Goal: Task Accomplishment & Management: Complete application form

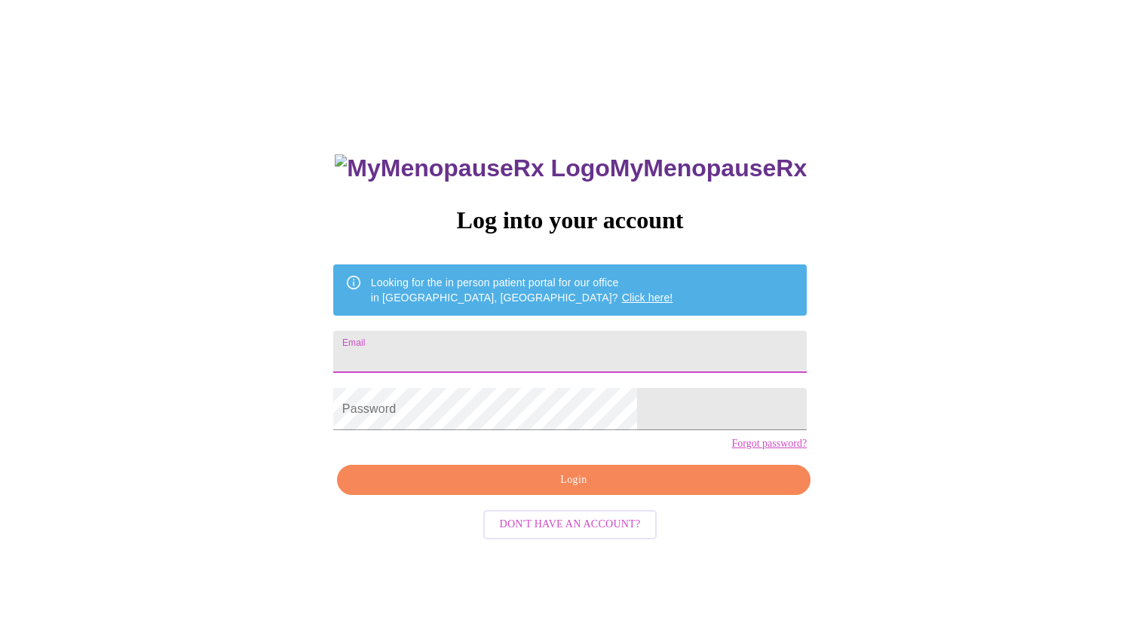
click at [472, 338] on input "Email" at bounding box center [569, 352] width 473 height 42
type input "[EMAIL_ADDRESS][DOMAIN_NAME]"
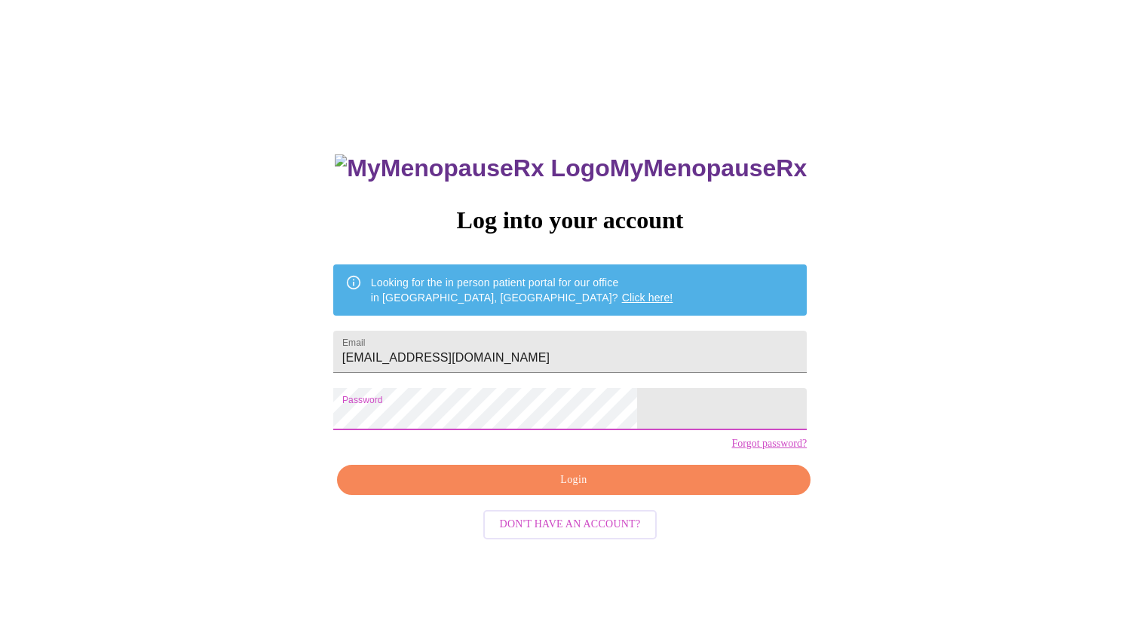
click at [517, 490] on span "Login" at bounding box center [573, 480] width 439 height 19
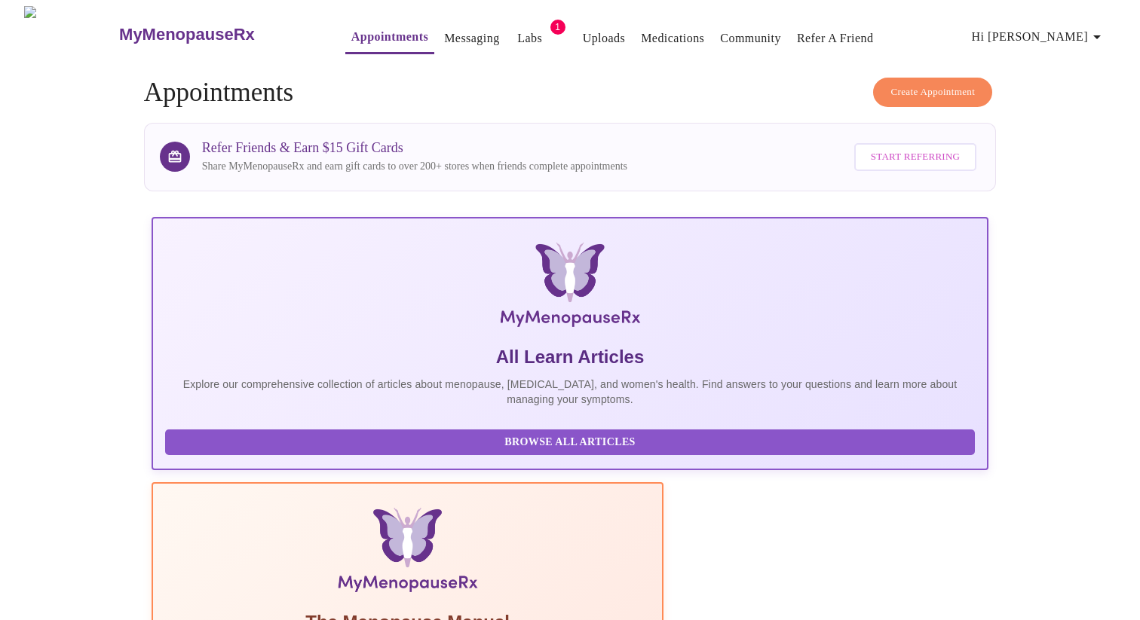
click at [517, 38] on link "Labs" at bounding box center [529, 38] width 25 height 21
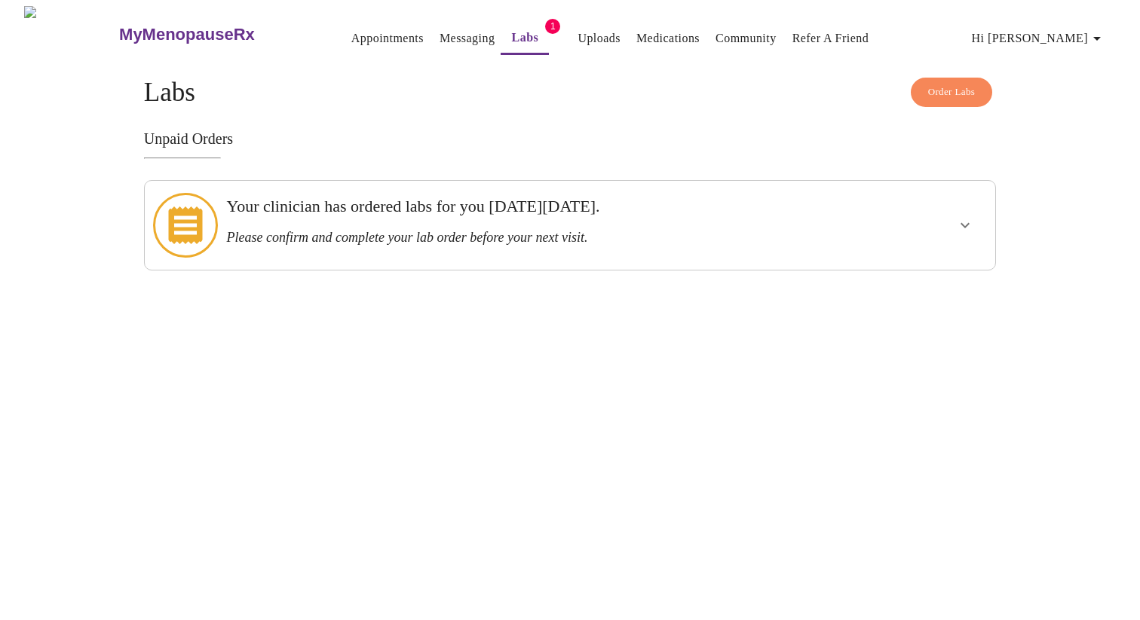
click at [358, 35] on link "Appointments" at bounding box center [387, 38] width 72 height 21
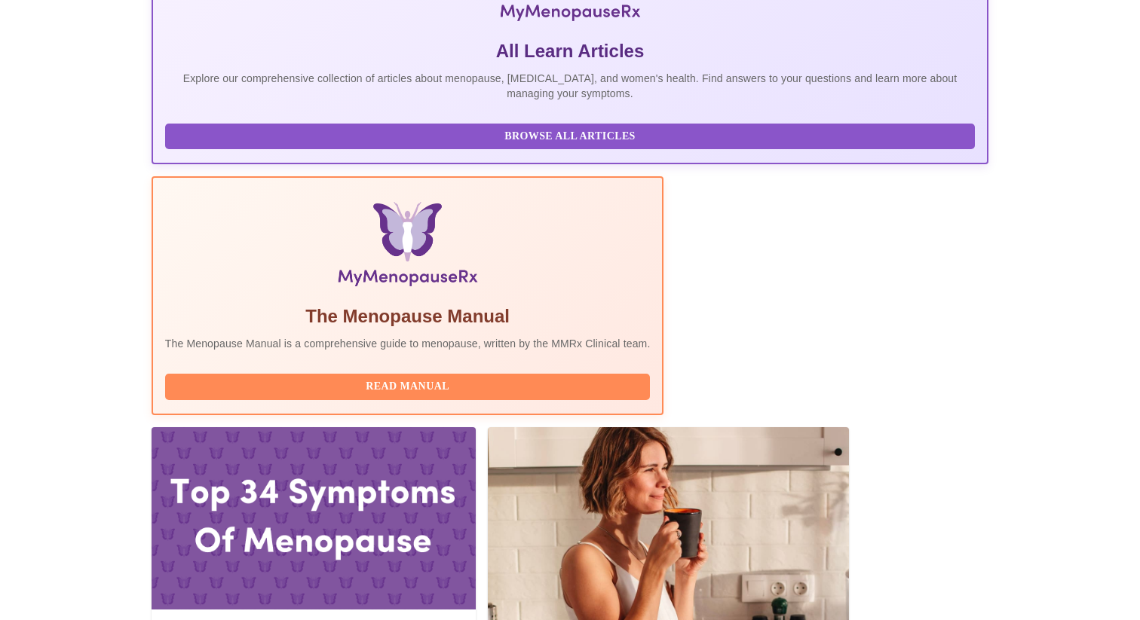
scroll to position [338, 0]
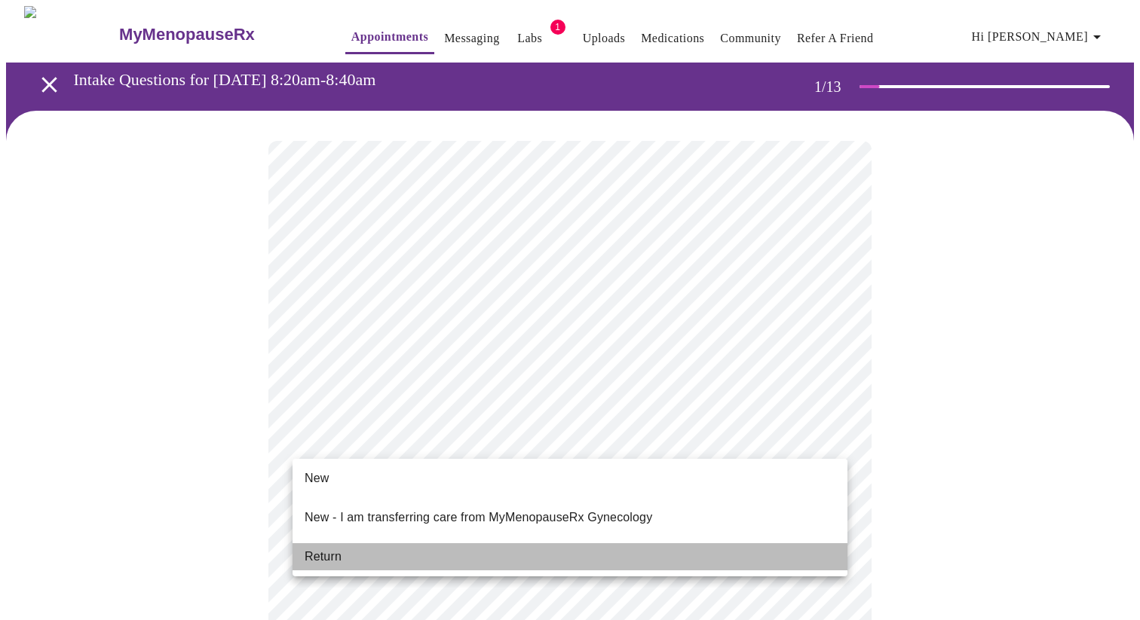
click at [382, 543] on li "Return" at bounding box center [569, 556] width 555 height 27
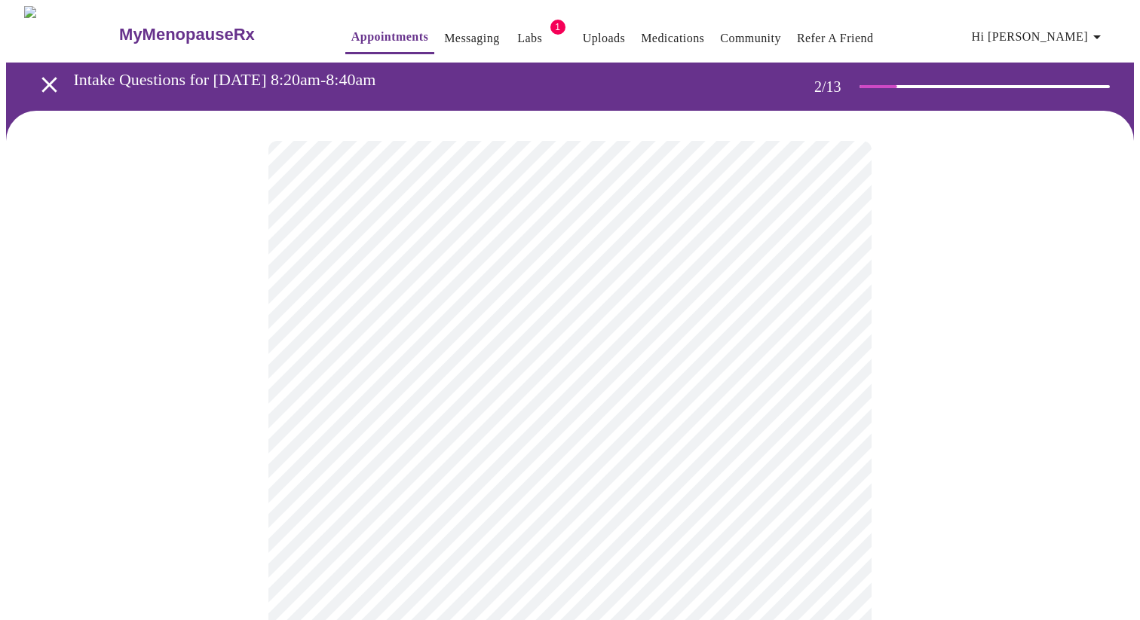
click at [445, 311] on body "MyMenopauseRx Appointments Messaging Labs 1 Uploads Medications Community Refer…" at bounding box center [570, 528] width 1128 height 1045
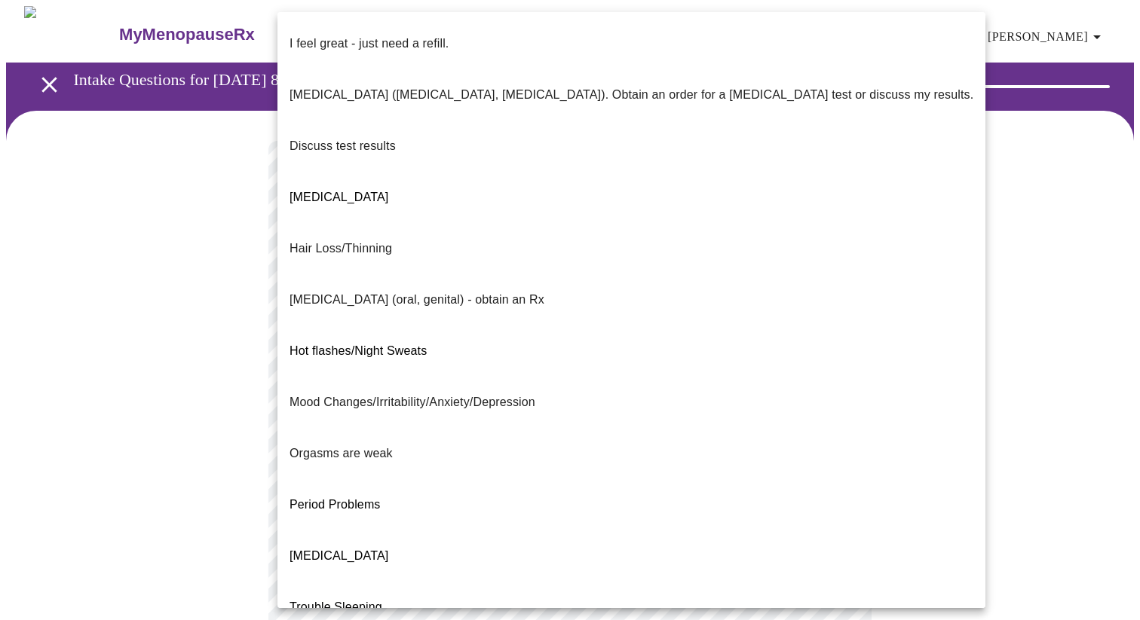
click at [462, 35] on li "I feel great - just need a refill." at bounding box center [631, 43] width 708 height 51
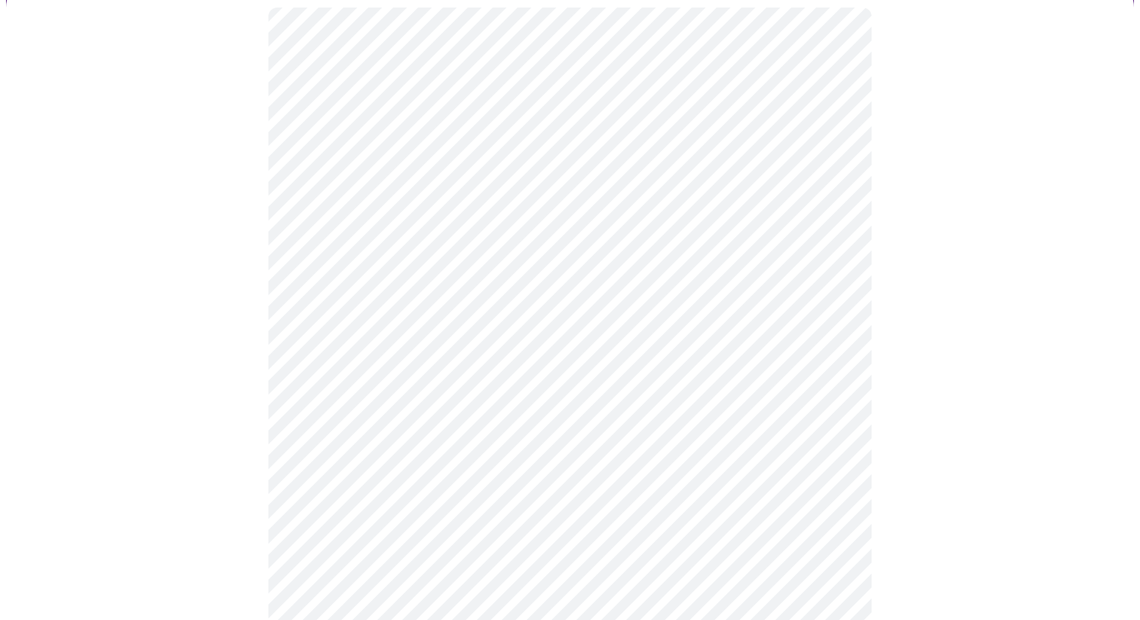
scroll to position [140, 0]
click at [434, 298] on body "MyMenopauseRx Appointments Messaging Labs 1 Uploads Medications Community Refer…" at bounding box center [570, 384] width 1128 height 1037
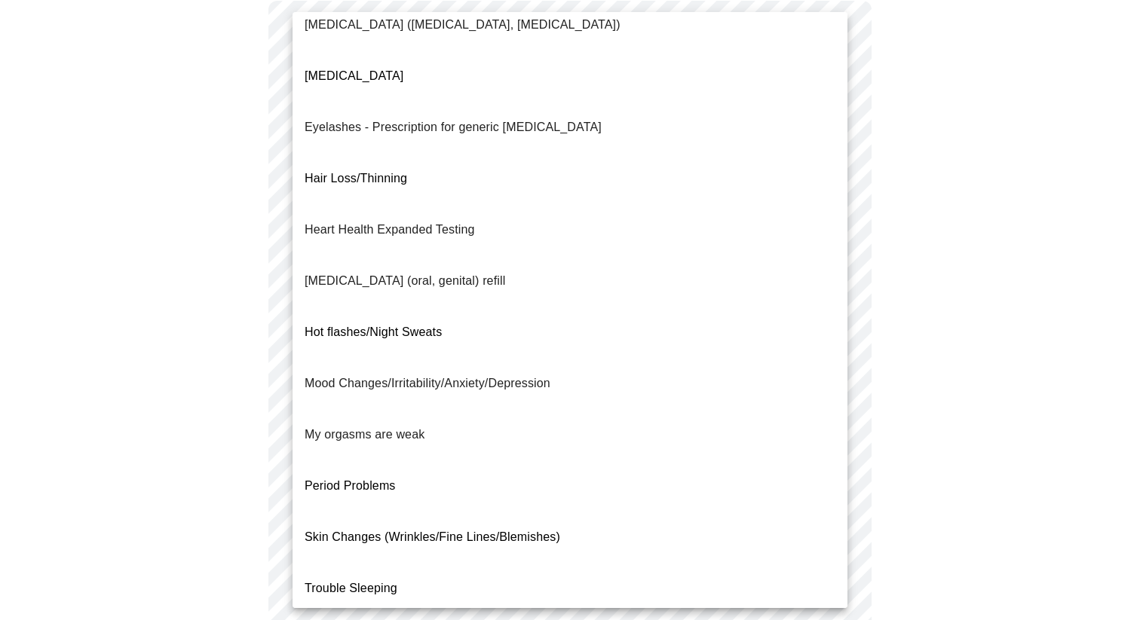
scroll to position [0, 0]
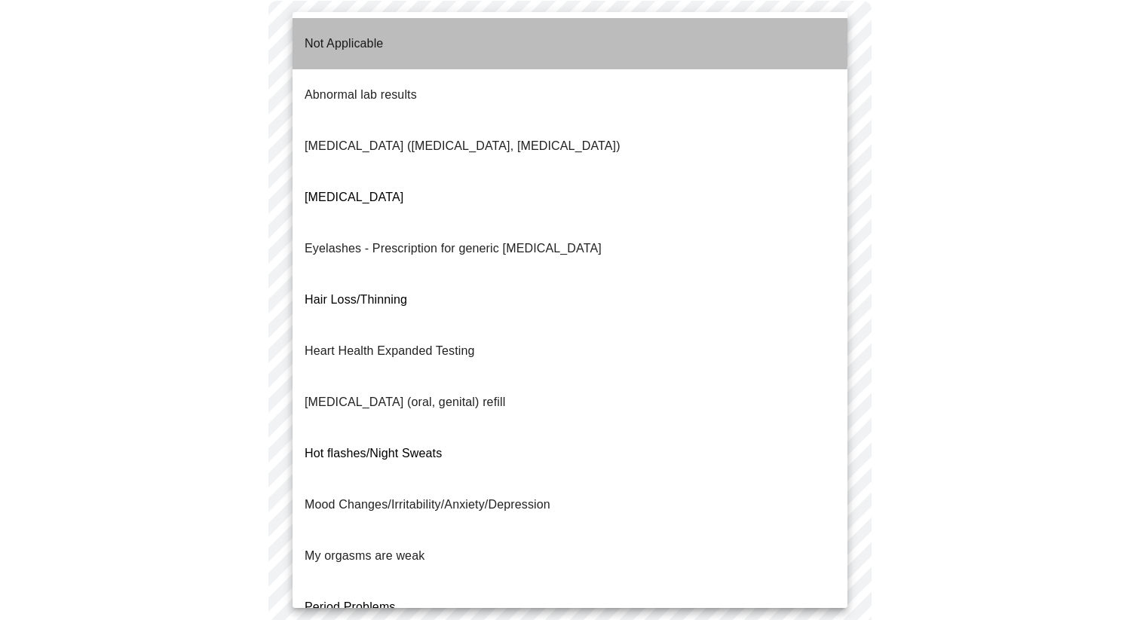
click at [418, 29] on li "Not Applicable" at bounding box center [569, 43] width 555 height 51
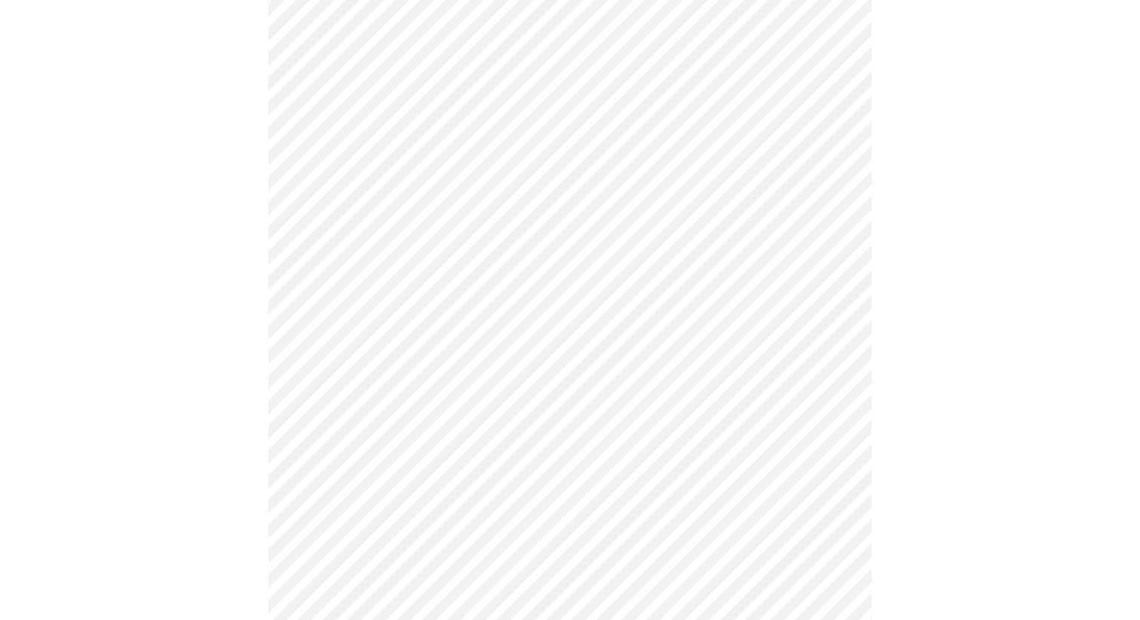
scroll to position [407, 0]
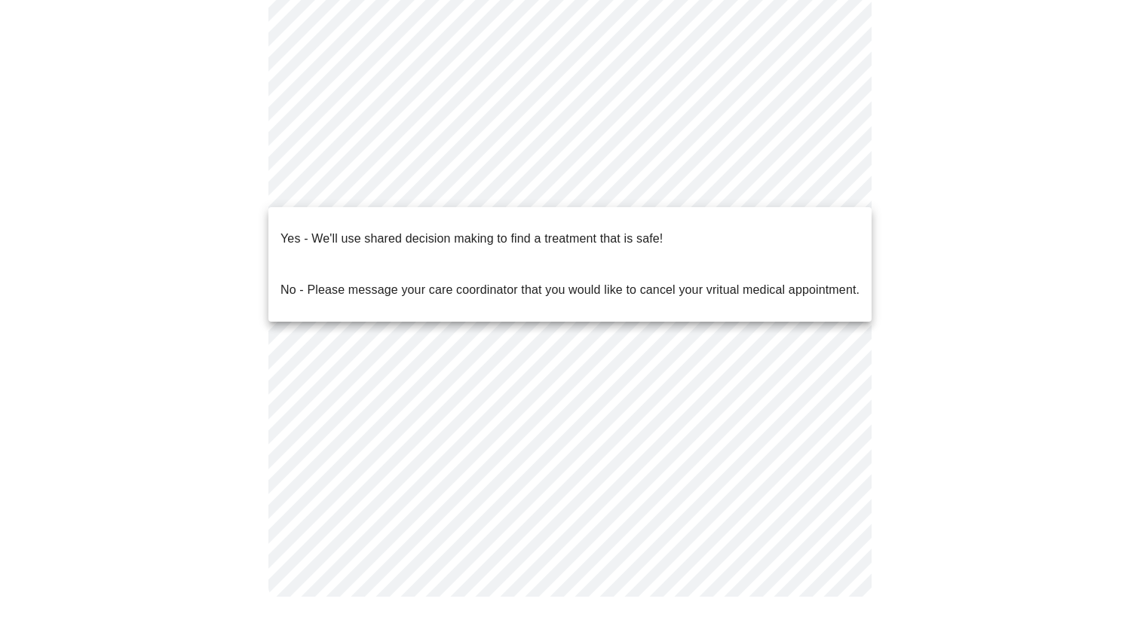
click at [331, 197] on body "MyMenopauseRx Appointments Messaging Labs 1 Uploads Medications Community Refer…" at bounding box center [570, 113] width 1128 height 1028
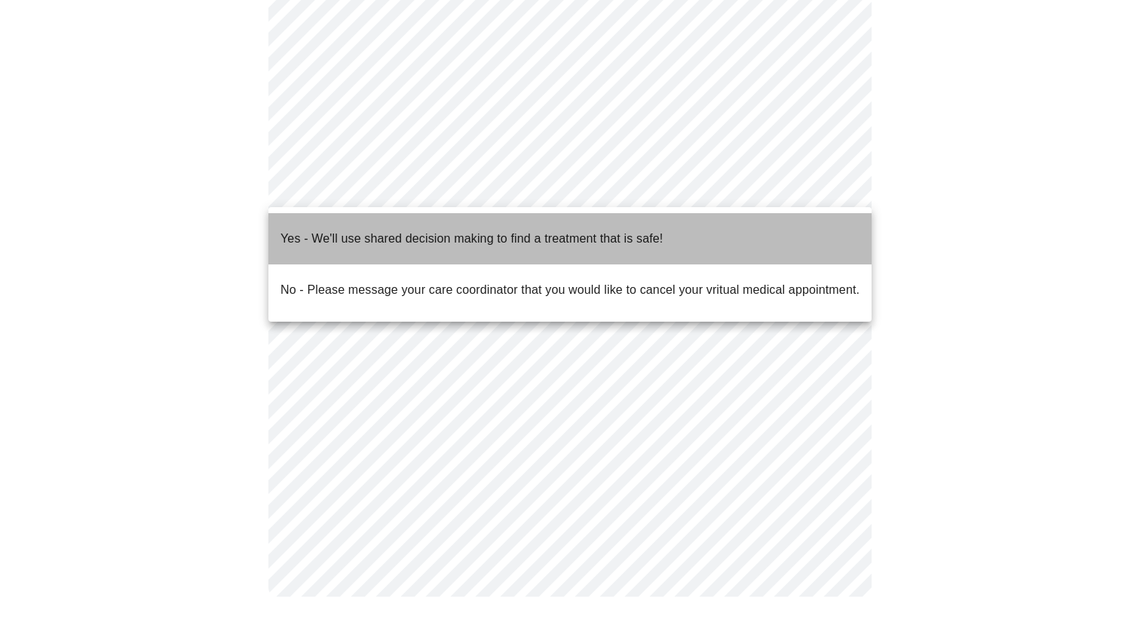
click at [331, 230] on p "Yes - We'll use shared decision making to find a treatment that is safe!" at bounding box center [471, 239] width 382 height 18
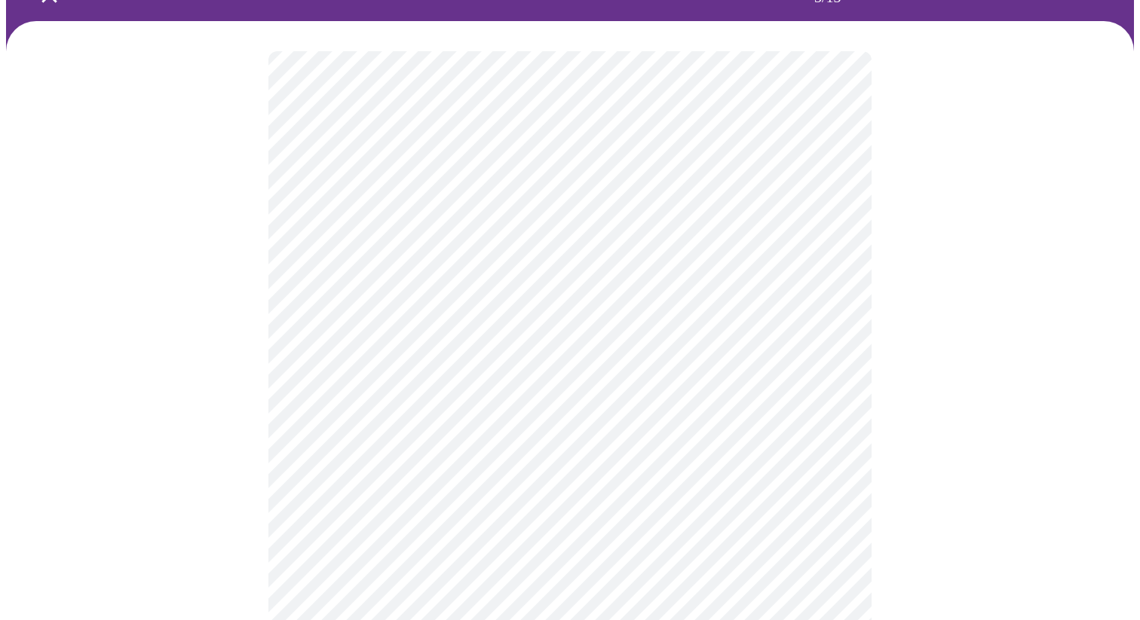
scroll to position [150, 0]
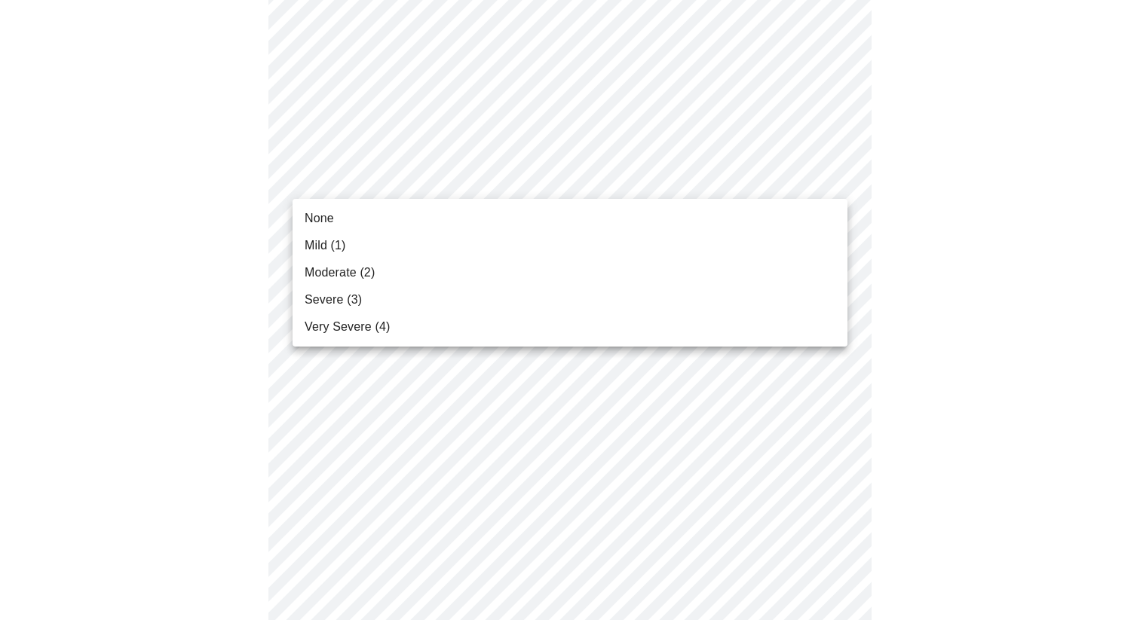
click at [395, 213] on li "None" at bounding box center [569, 218] width 555 height 27
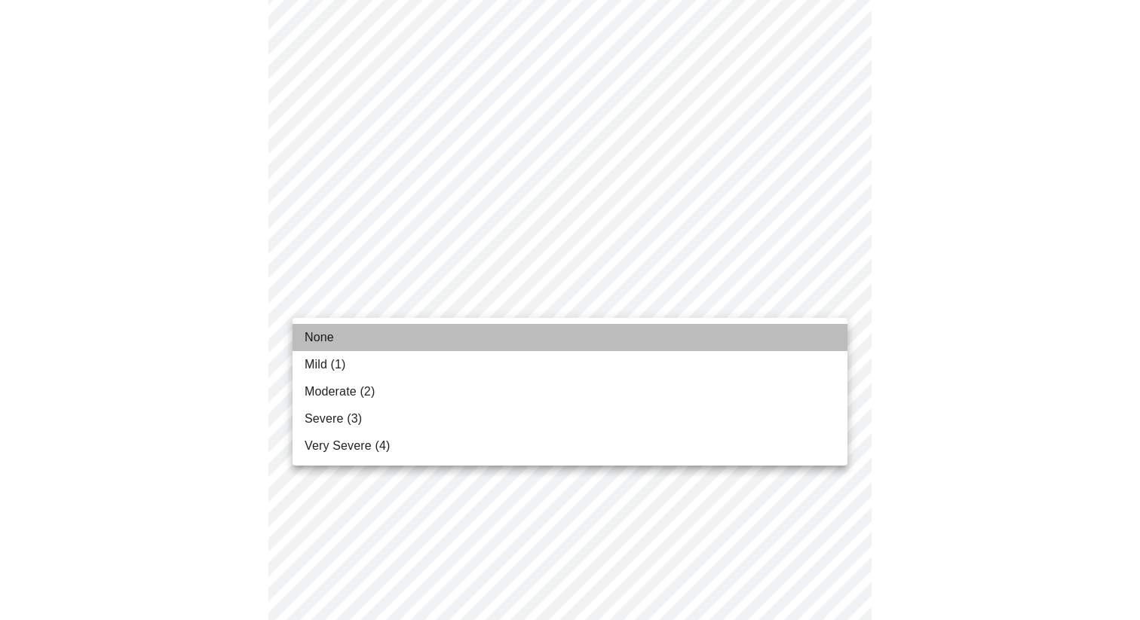
click at [390, 335] on li "None" at bounding box center [569, 337] width 555 height 27
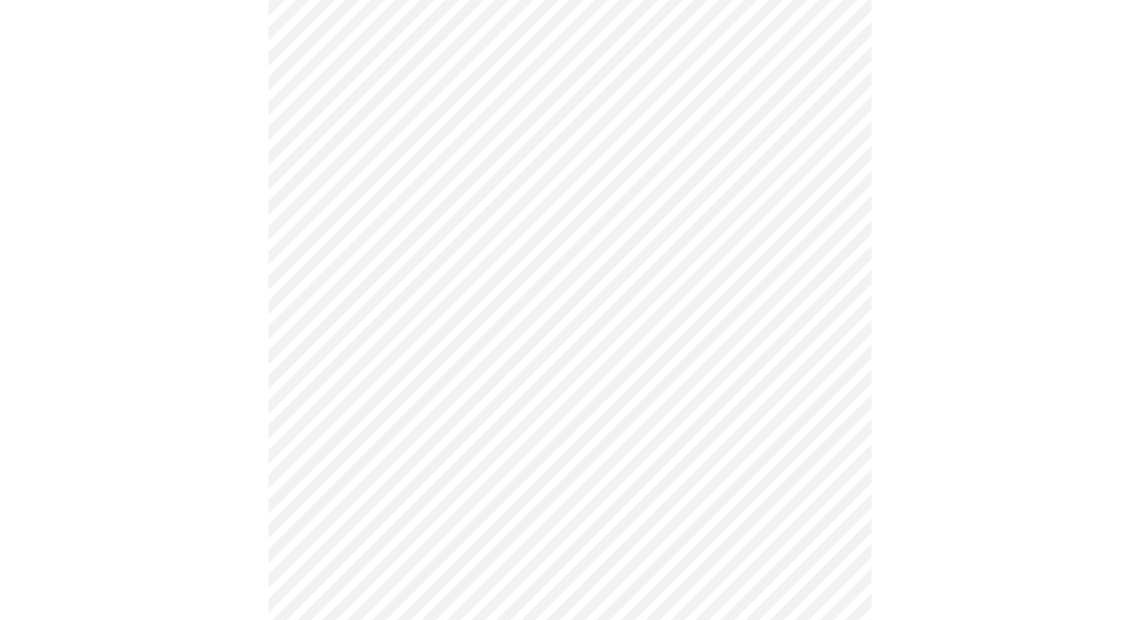
scroll to position [283, 0]
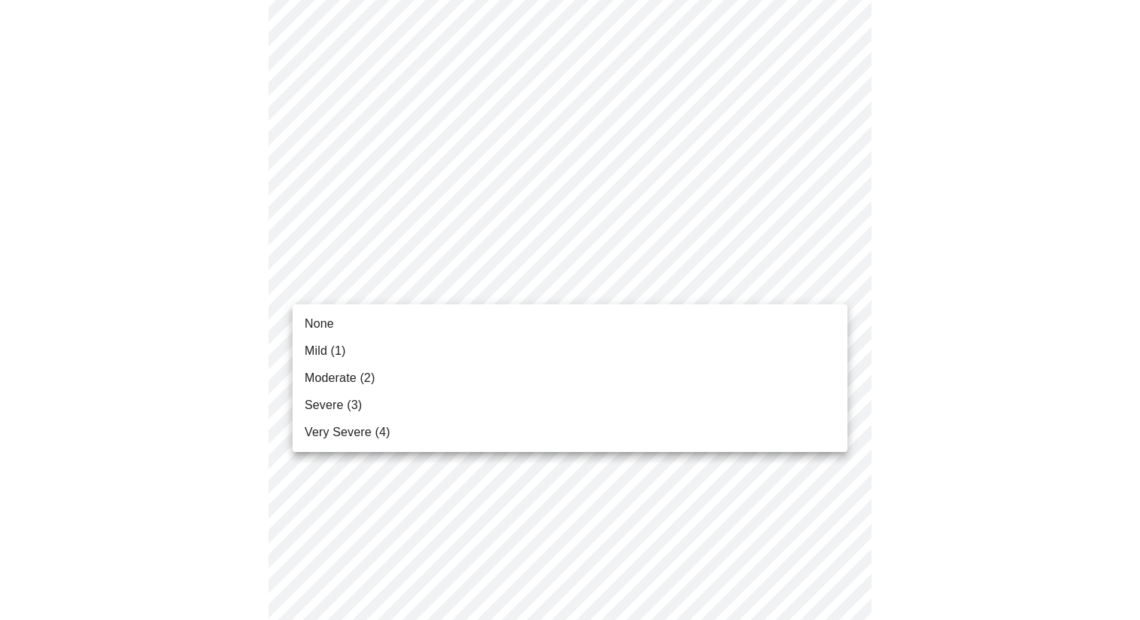
click at [340, 350] on span "Mild (1)" at bounding box center [324, 351] width 41 height 18
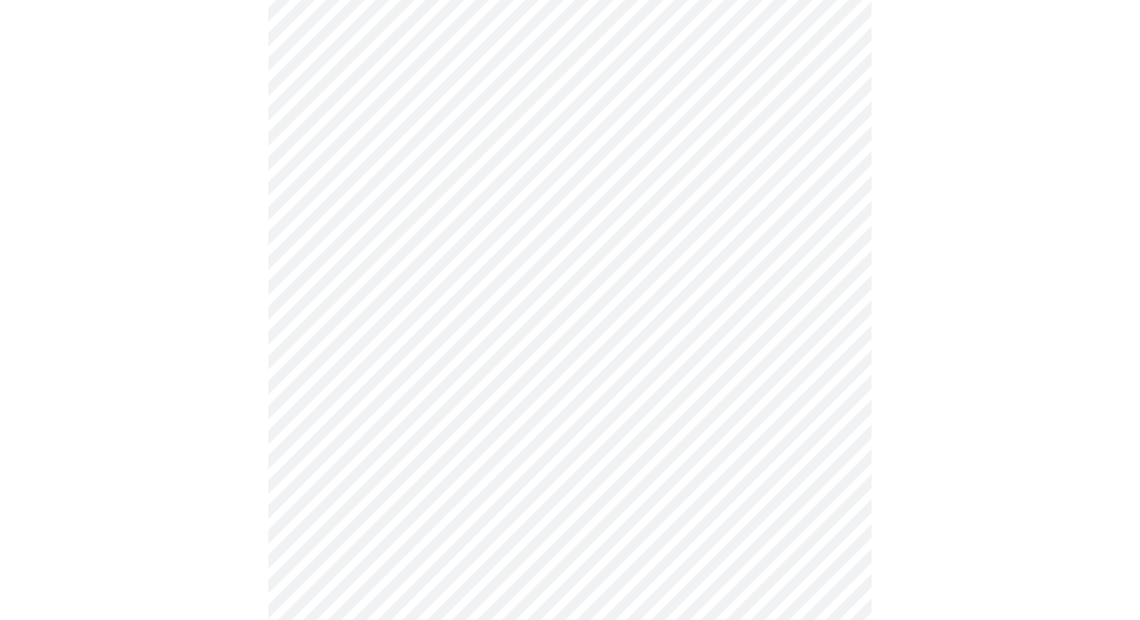
click at [374, 298] on body "MyMenopauseRx Appointments Messaging Labs 1 Uploads Medications Community Refer…" at bounding box center [570, 593] width 1128 height 1942
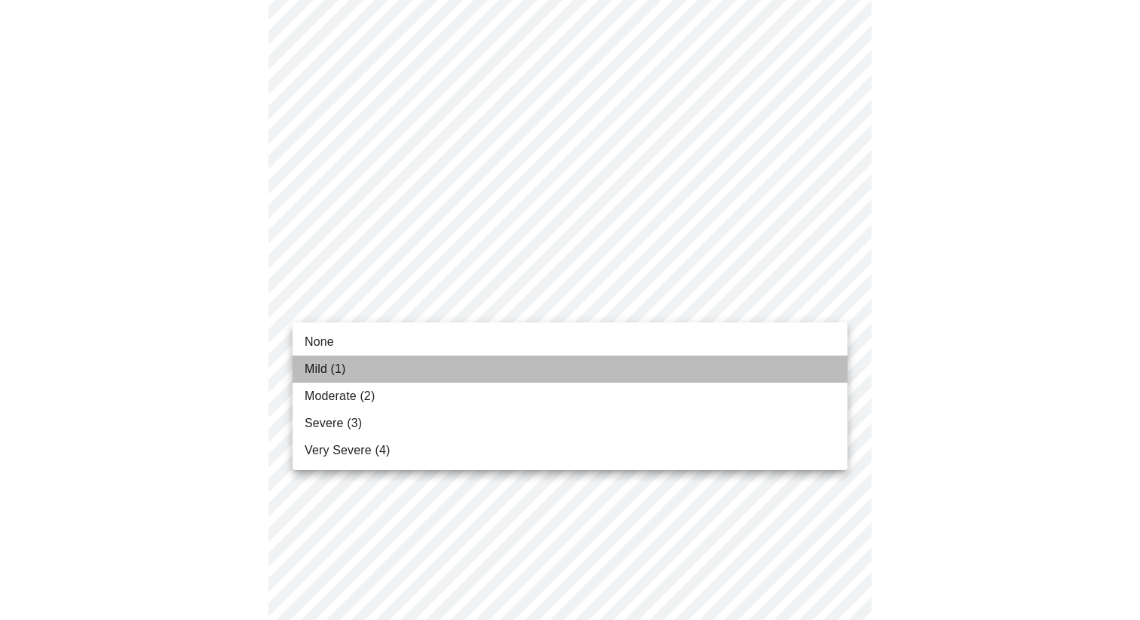
click at [347, 367] on li "Mild (1)" at bounding box center [569, 369] width 555 height 27
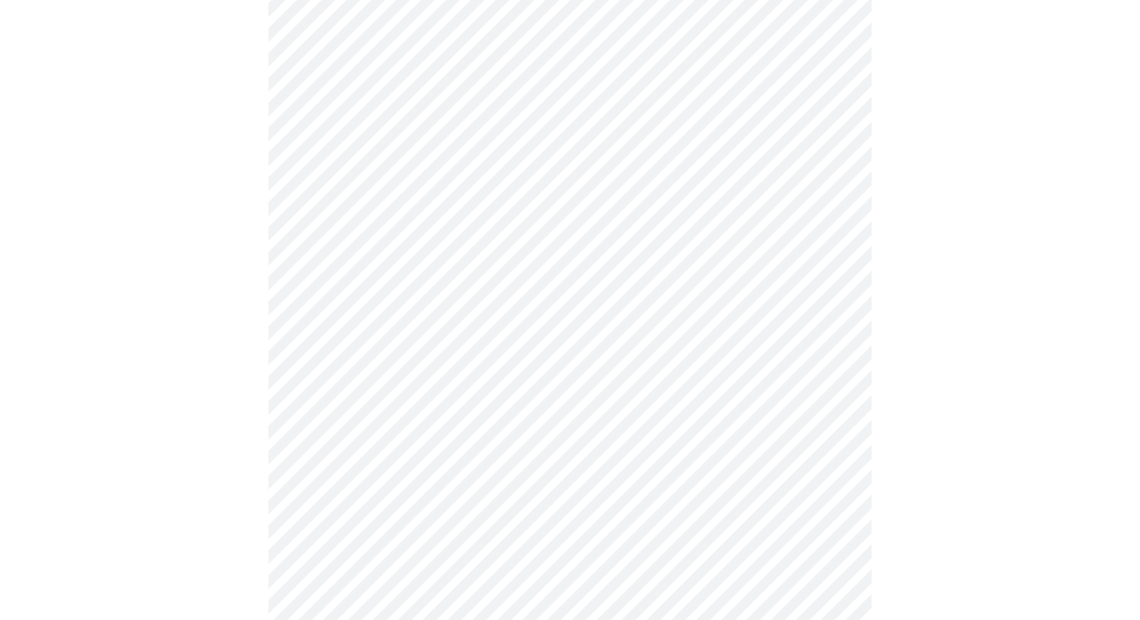
scroll to position [488, 0]
click at [382, 303] on body "MyMenopauseRx Appointments Messaging Labs 1 Uploads Medications Community Refer…" at bounding box center [570, 478] width 1128 height 1920
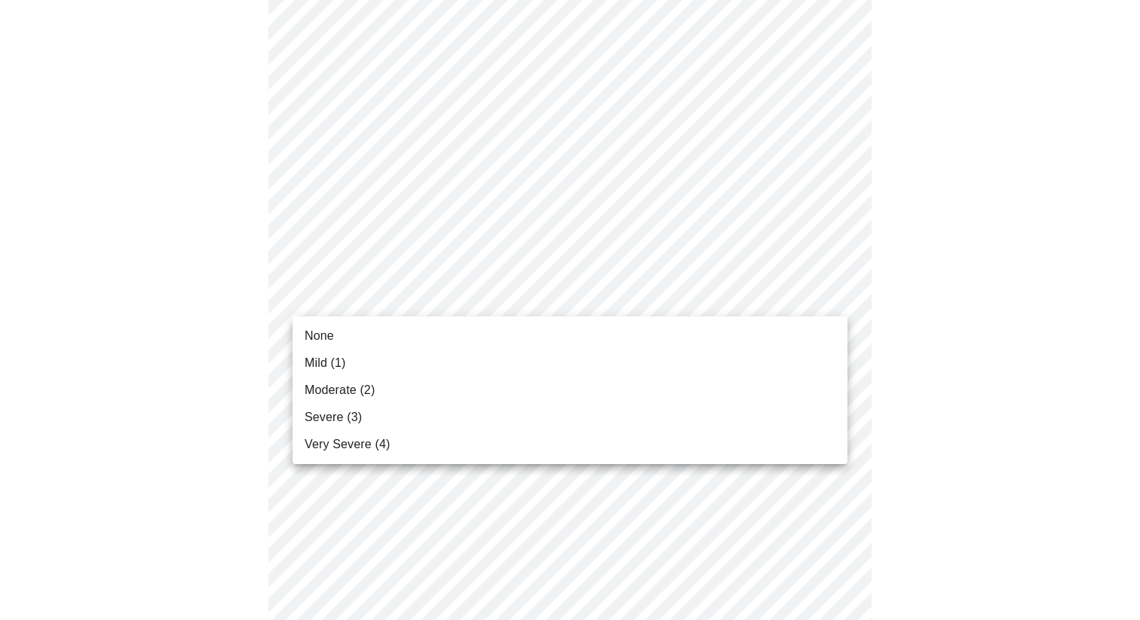
click at [357, 363] on li "Mild (1)" at bounding box center [569, 363] width 555 height 27
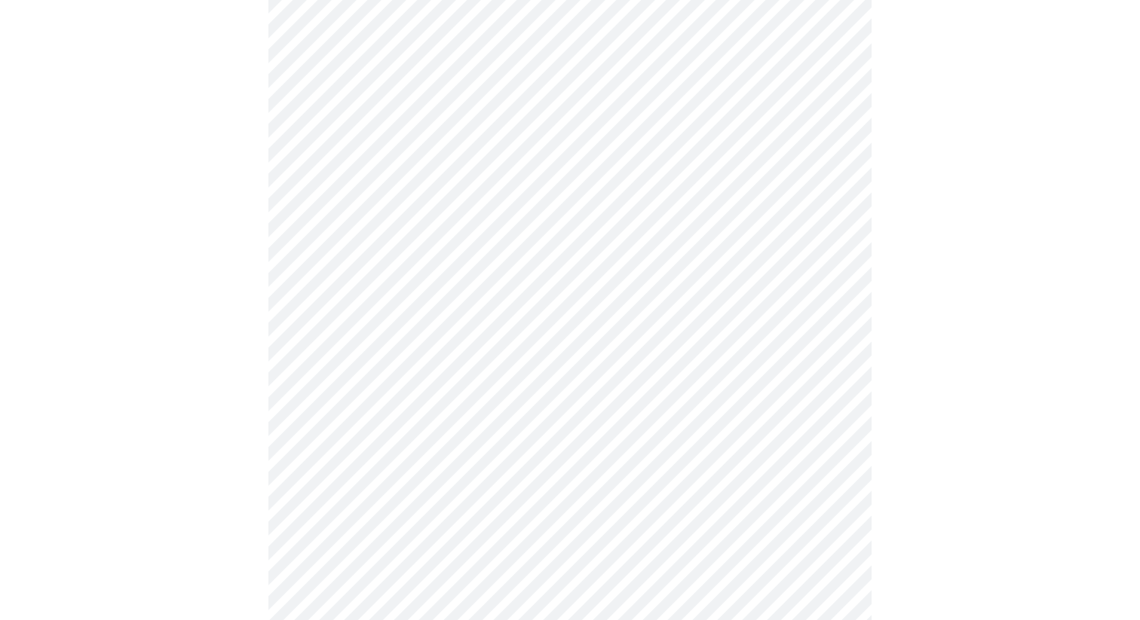
scroll to position [619, 0]
click at [433, 269] on body "MyMenopauseRx Appointments Messaging Labs 1 Uploads Medications Community Refer…" at bounding box center [570, 336] width 1128 height 1899
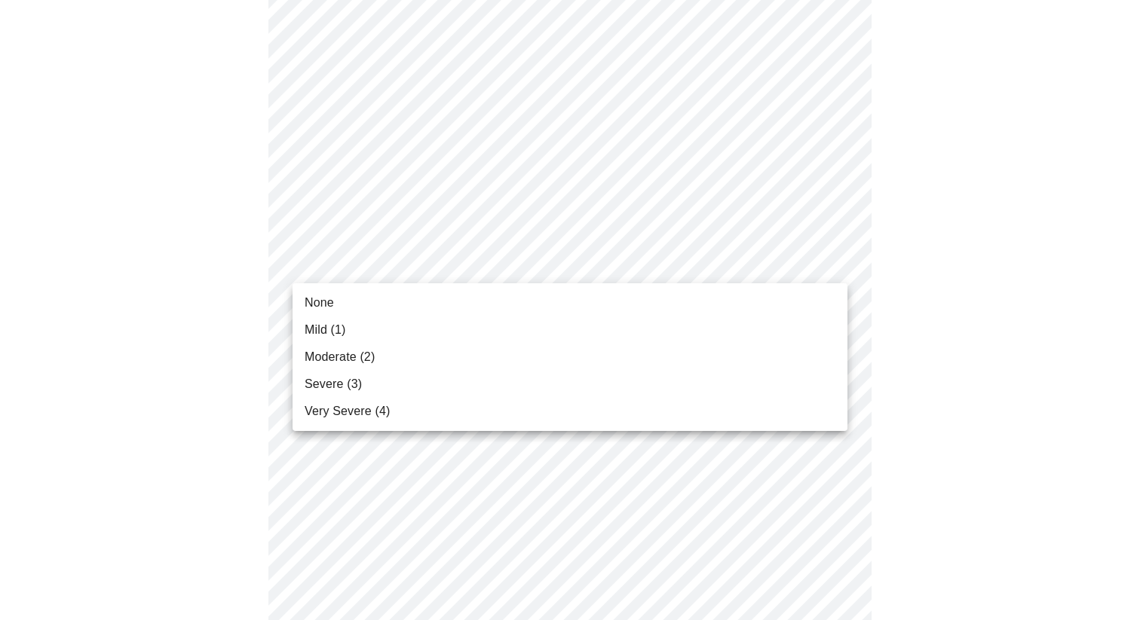
click at [412, 327] on li "Mild (1)" at bounding box center [569, 330] width 555 height 27
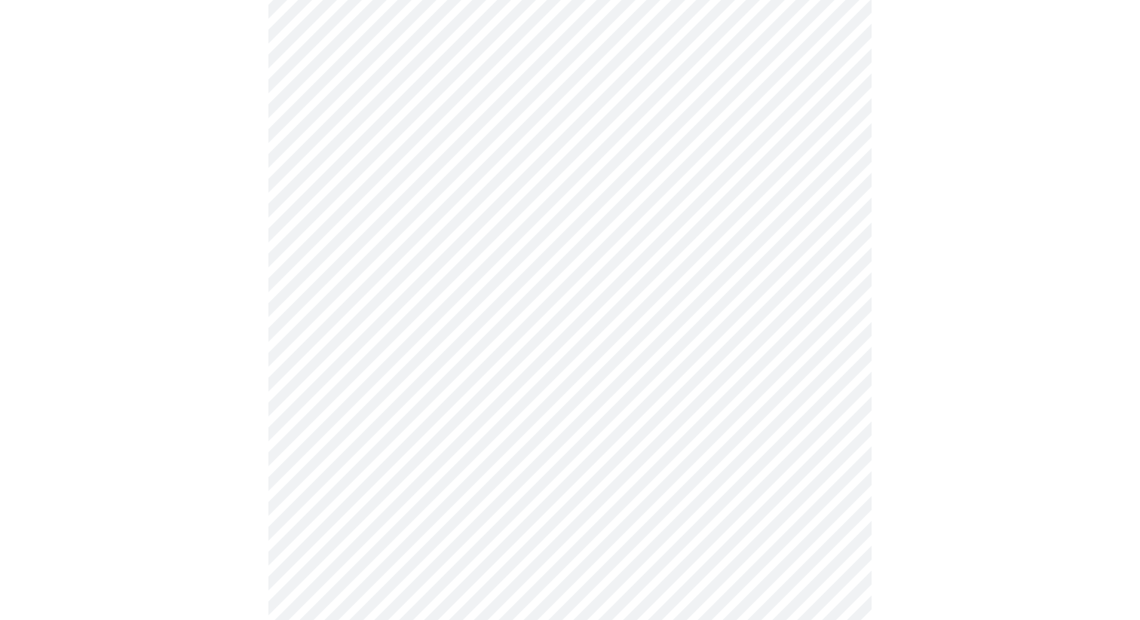
scroll to position [734, 0]
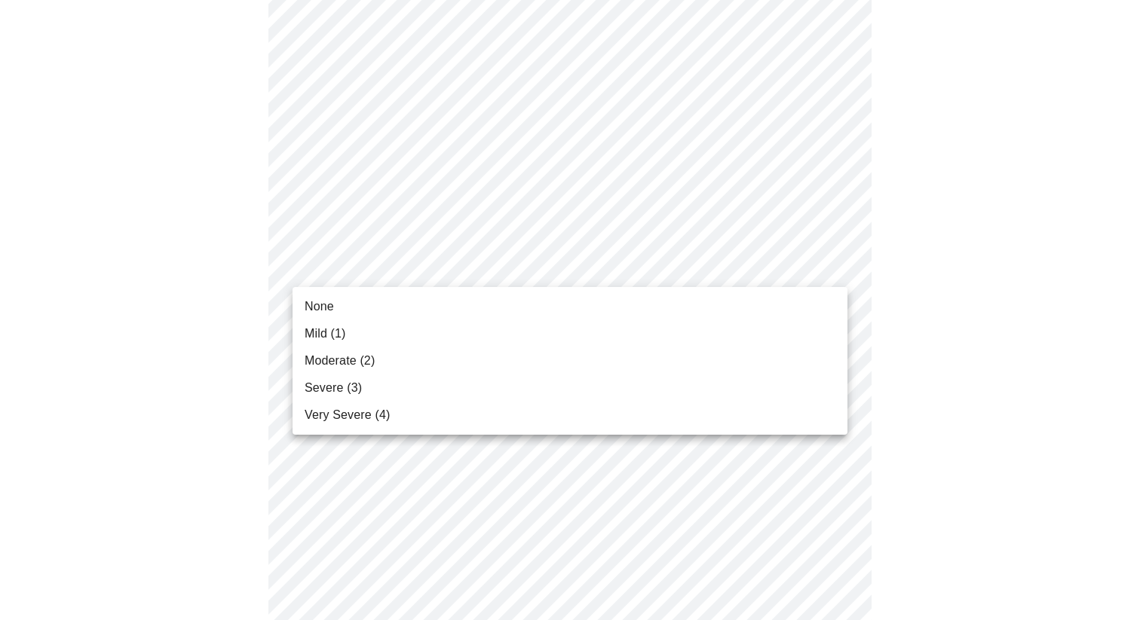
click at [452, 253] on body "MyMenopauseRx Appointments Messaging Labs 1 Uploads Medications Community Refer…" at bounding box center [570, 211] width 1128 height 1878
click at [428, 299] on li "None" at bounding box center [569, 306] width 555 height 27
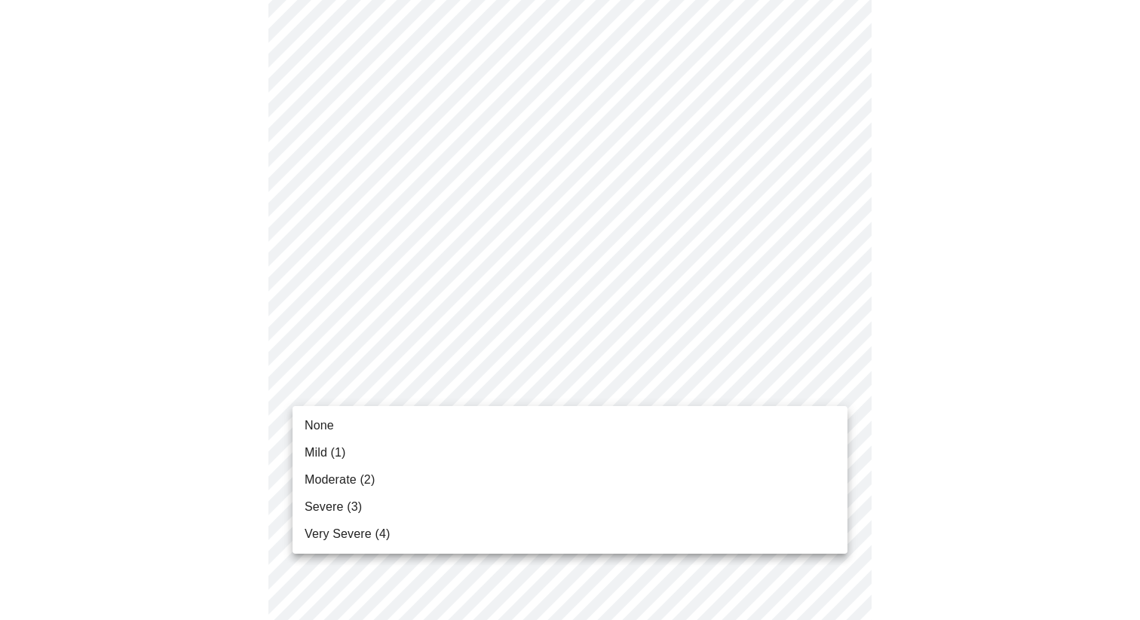
click at [393, 383] on body "MyMenopauseRx Appointments Messaging Labs 1 Uploads Medications Community Refer…" at bounding box center [570, 200] width 1128 height 1857
click at [380, 427] on li "None" at bounding box center [569, 425] width 555 height 27
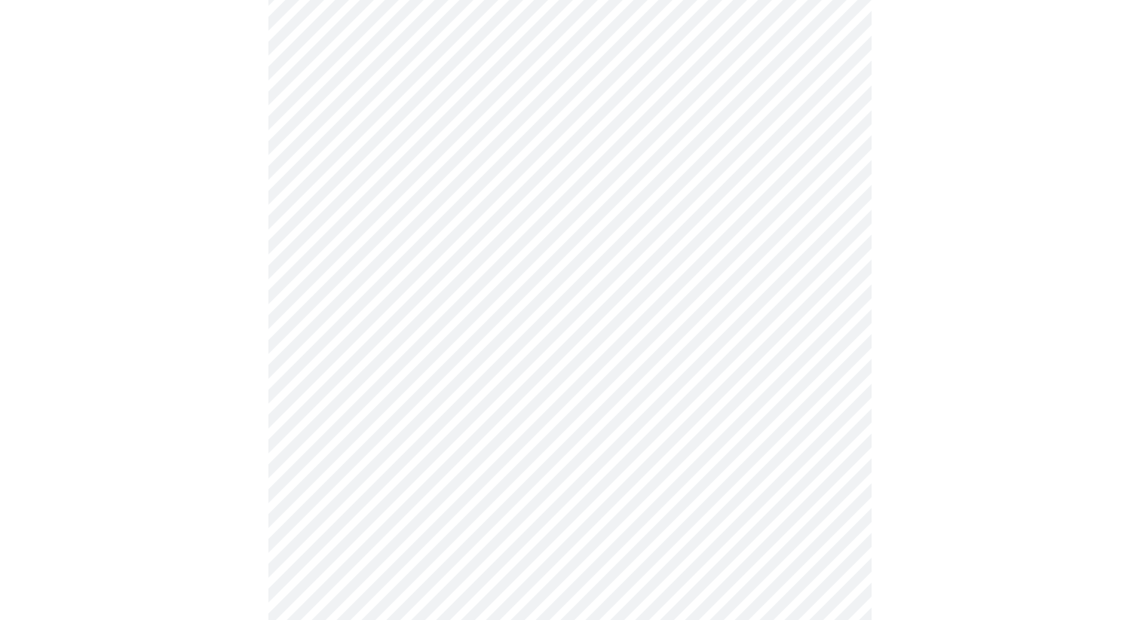
scroll to position [852, 0]
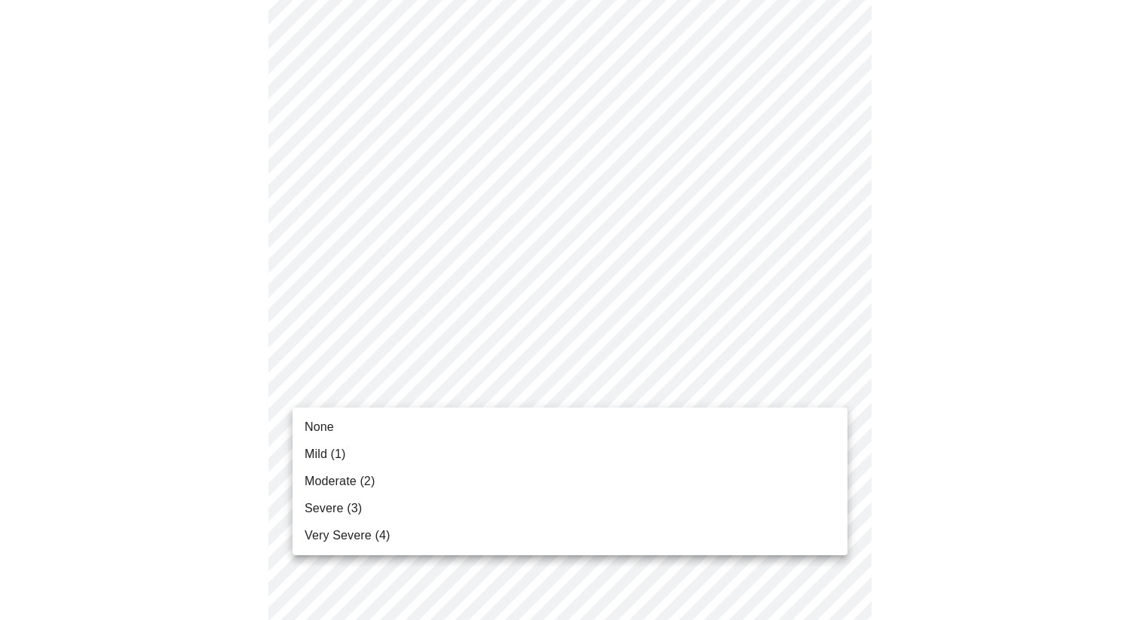
click at [397, 386] on body "MyMenopauseRx Appointments Messaging Labs 1 Uploads Medications Community Refer…" at bounding box center [570, 72] width 1128 height 1836
click at [367, 448] on li "Mild (1)" at bounding box center [569, 454] width 555 height 27
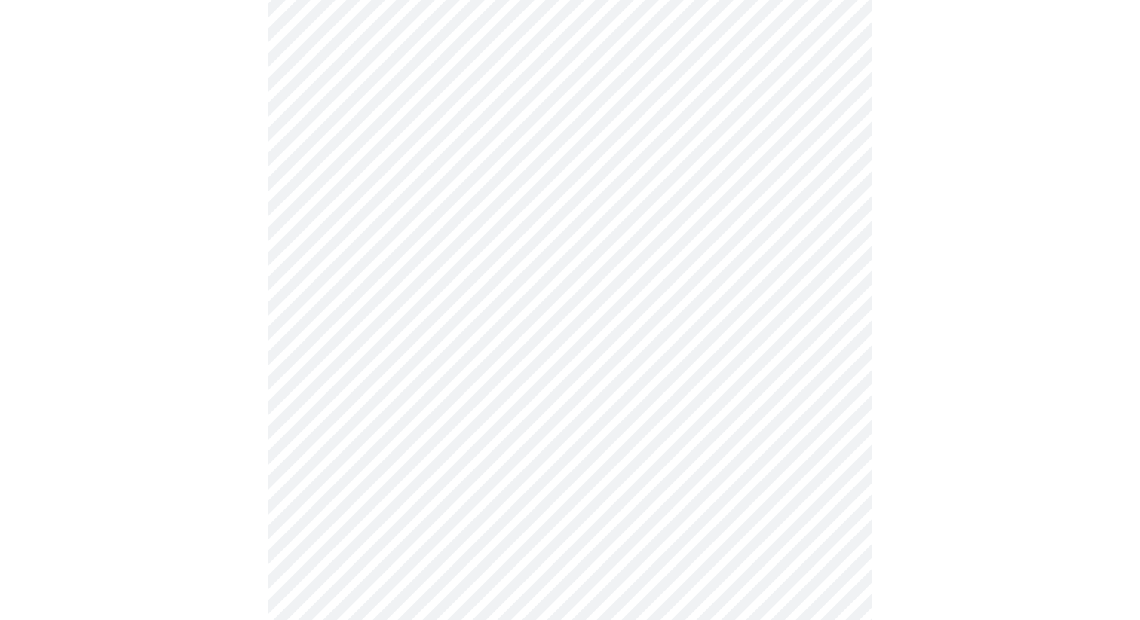
scroll to position [1055, 0]
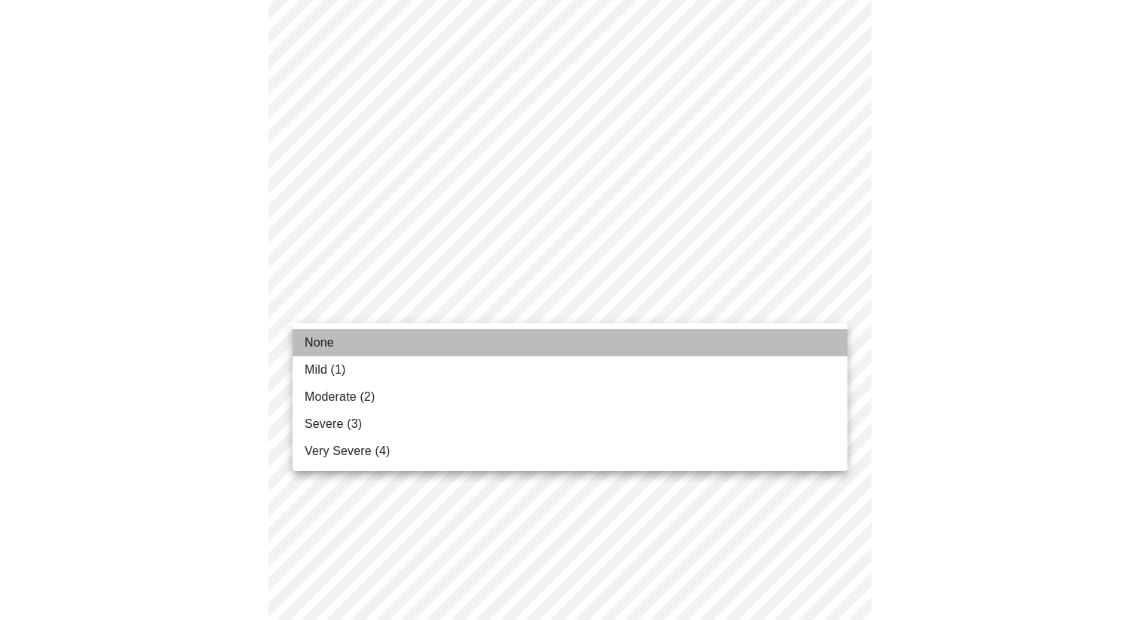
click at [423, 341] on li "None" at bounding box center [569, 342] width 555 height 27
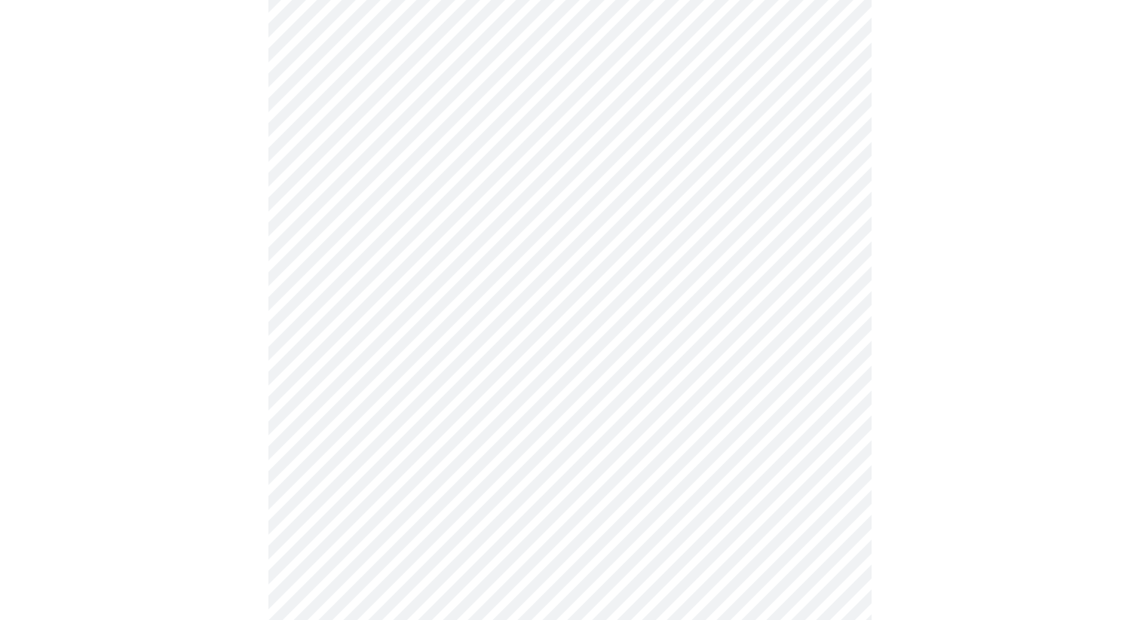
scroll to position [1090, 0]
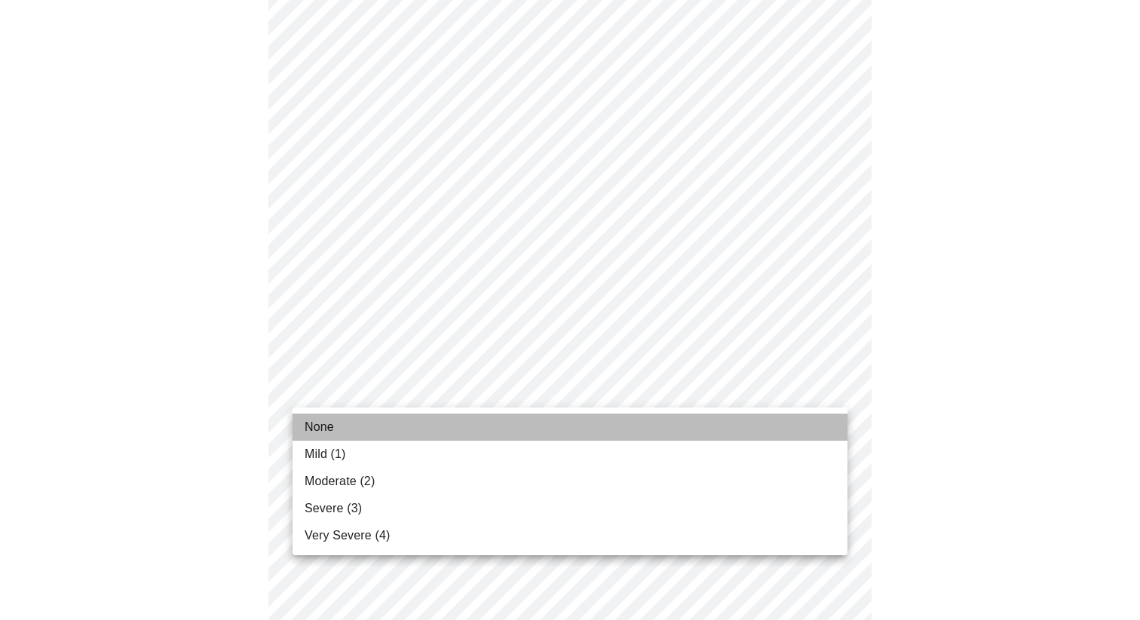
click at [403, 418] on li "None" at bounding box center [569, 427] width 555 height 27
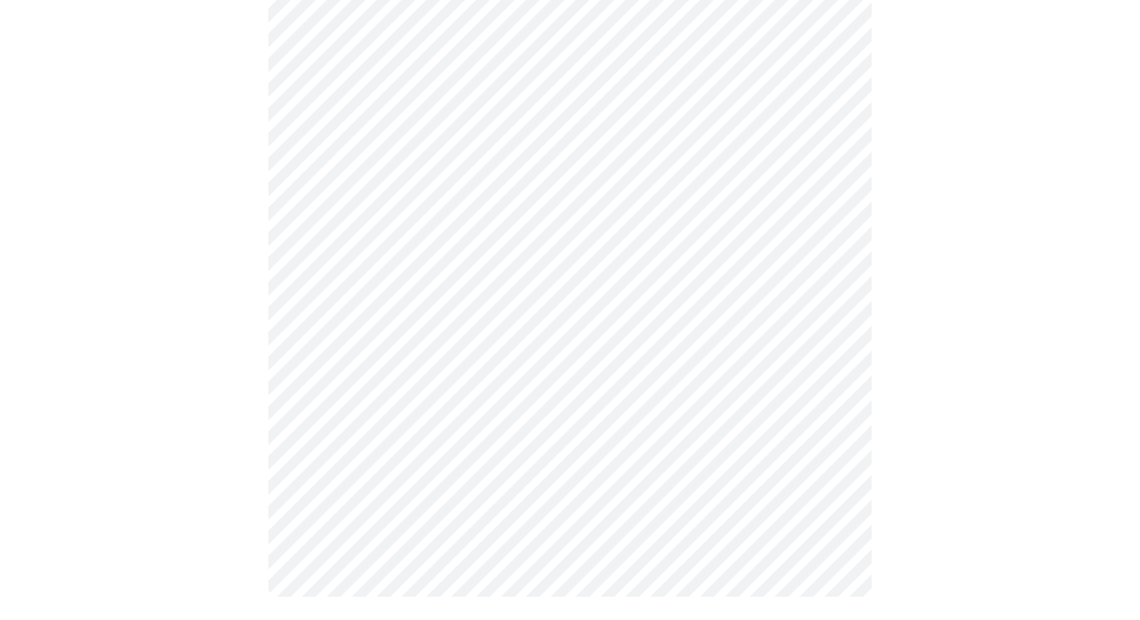
scroll to position [0, 0]
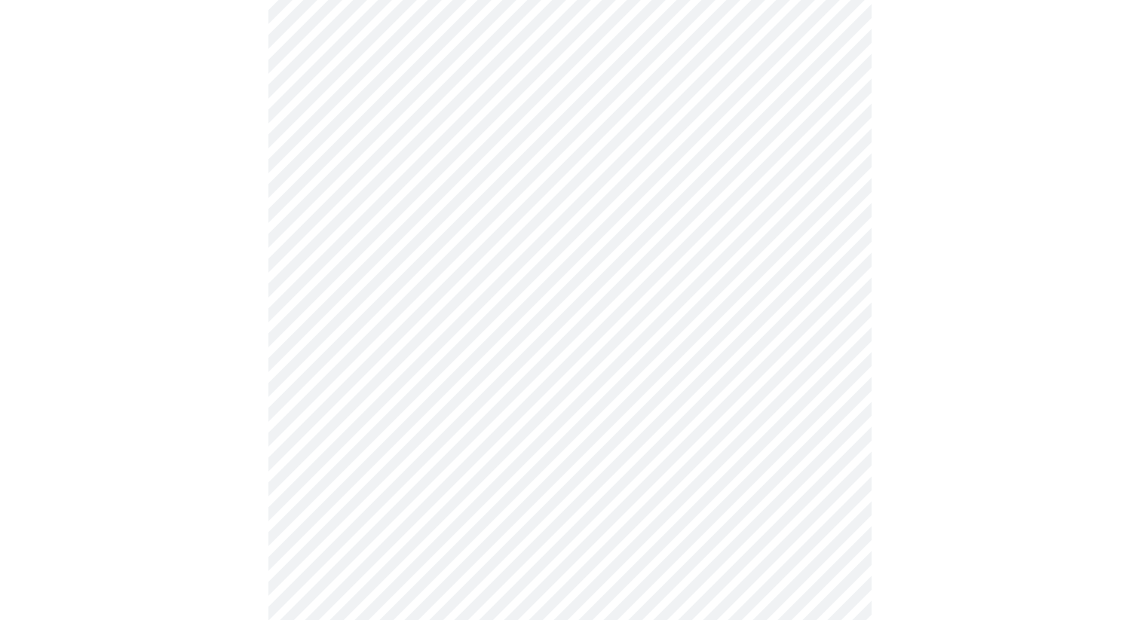
scroll to position [696, 0]
click at [368, 222] on body "MyMenopauseRx Appointments Messaging Labs 1 Uploads Medications Community Refer…" at bounding box center [570, 54] width 1128 height 1488
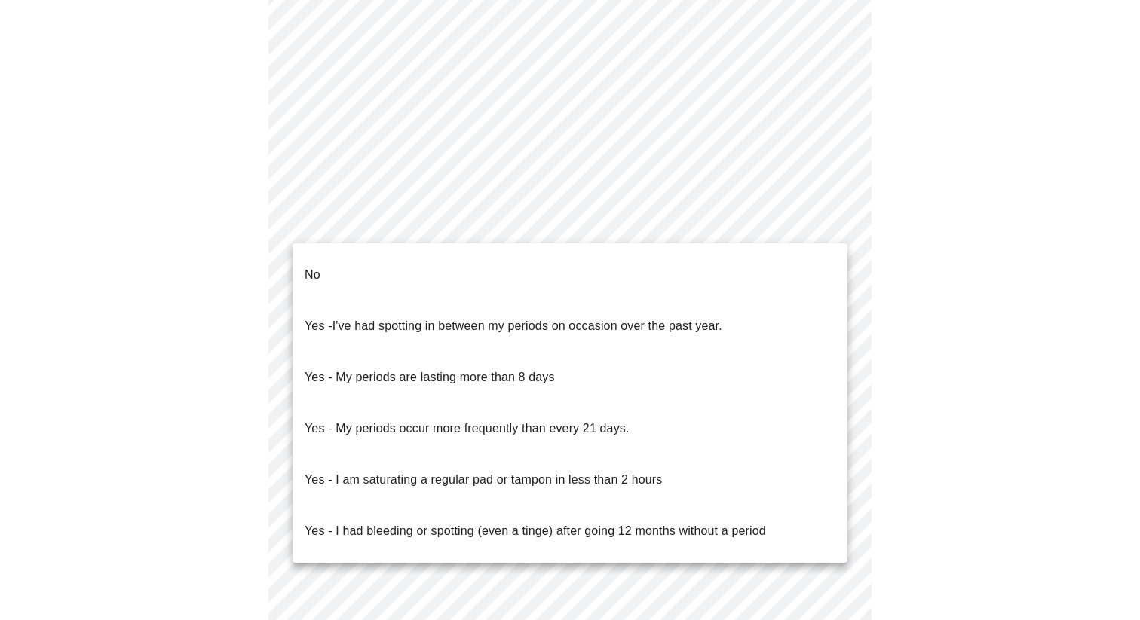
click at [346, 267] on li "No" at bounding box center [569, 274] width 555 height 51
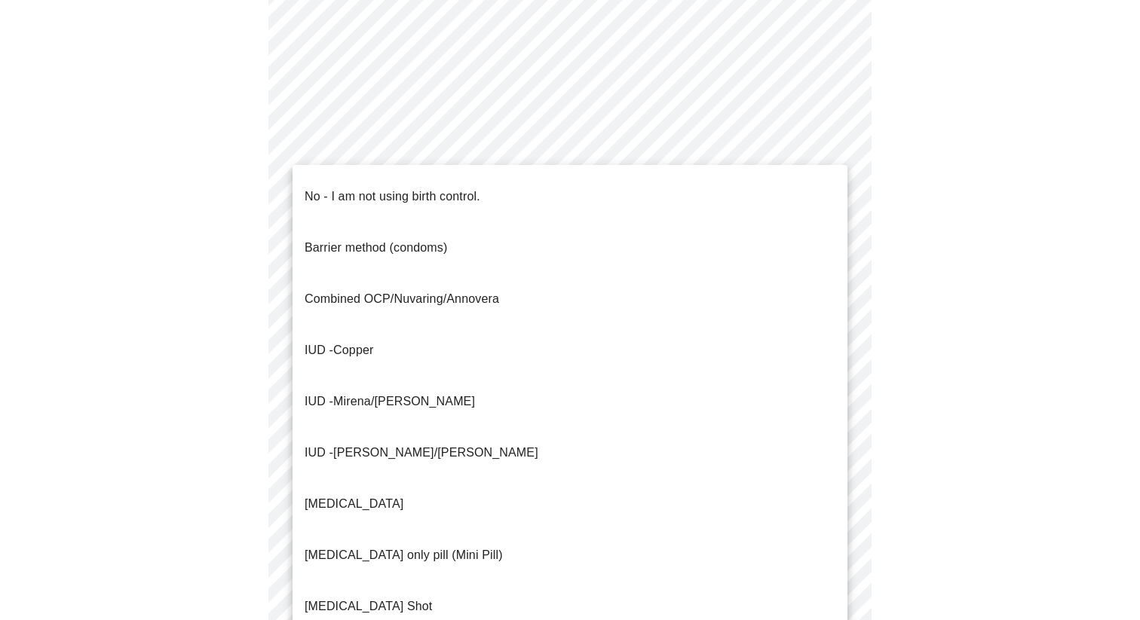
click at [340, 336] on body "MyMenopauseRx Appointments Messaging Labs 1 Uploads Medications Community Refer…" at bounding box center [570, 49] width 1128 height 1479
click at [371, 395] on span "Mirena/Liletta" at bounding box center [404, 401] width 142 height 13
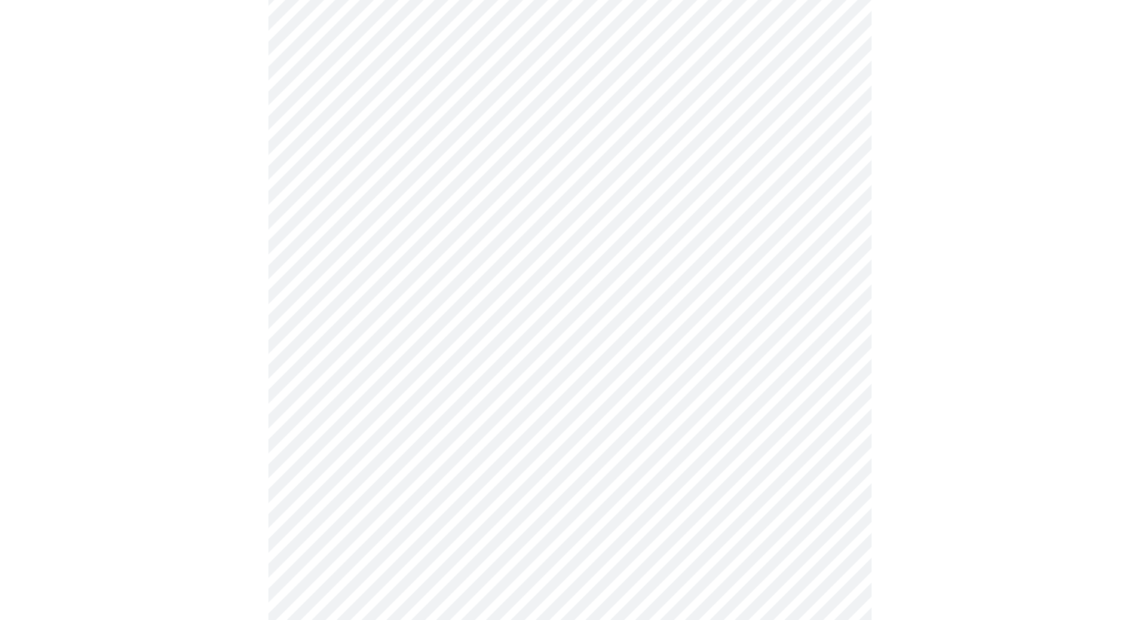
click at [315, 438] on body "MyMenopauseRx Appointments Messaging Labs 1 Uploads Medications Community Refer…" at bounding box center [570, 45] width 1128 height 1470
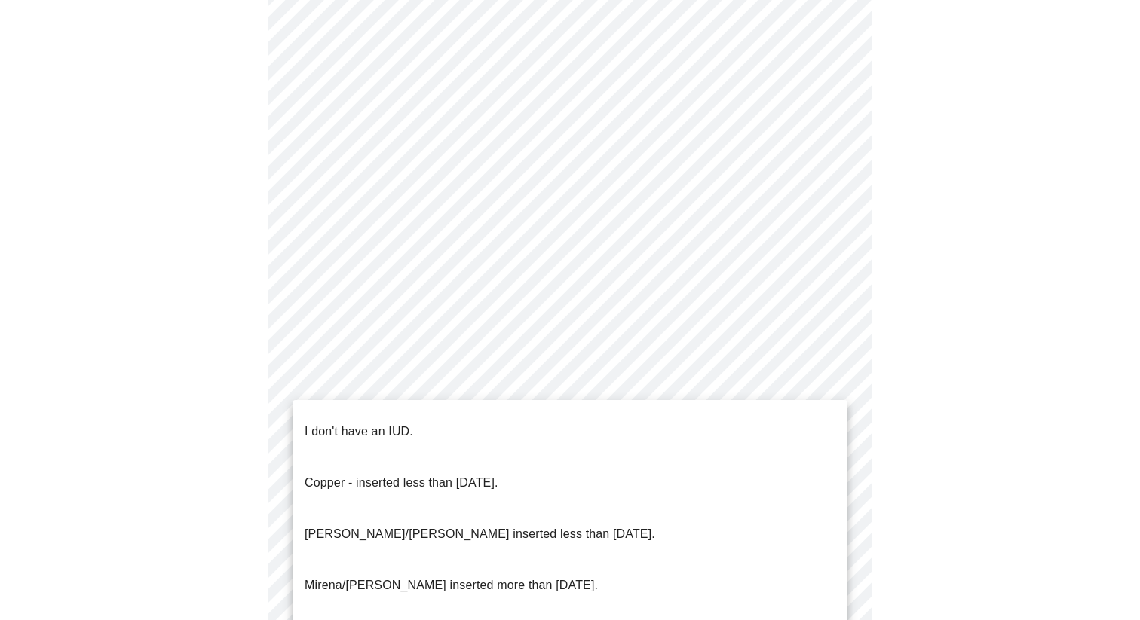
click at [329, 509] on li "Mirena/Liletta inserted less than 5 years ago." at bounding box center [569, 534] width 555 height 51
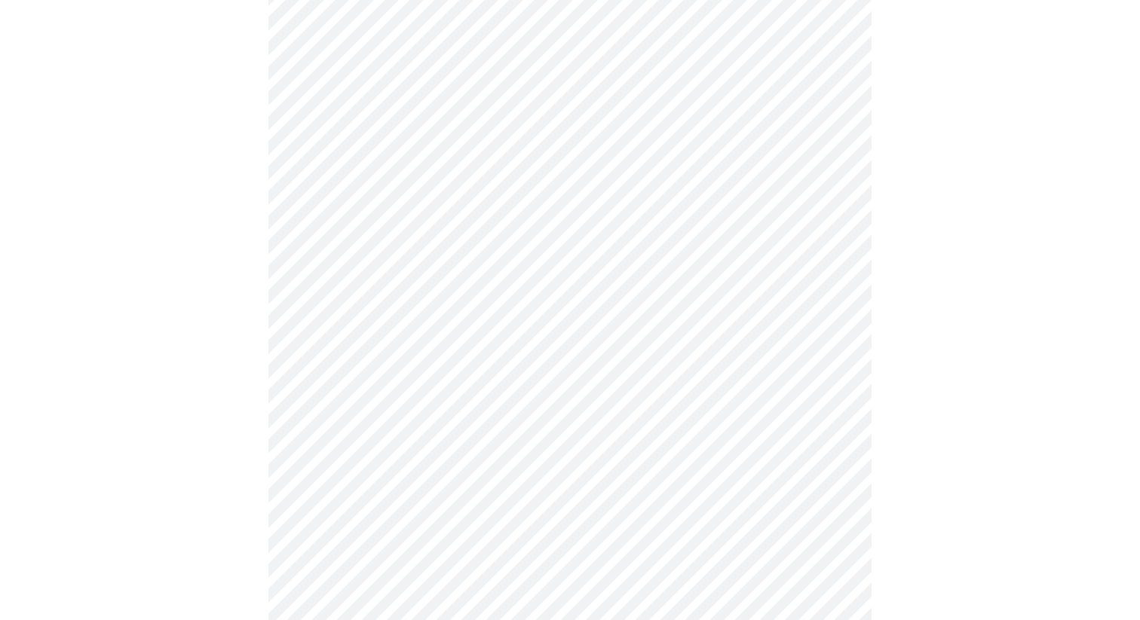
click at [254, 500] on div at bounding box center [570, 92] width 1128 height 1356
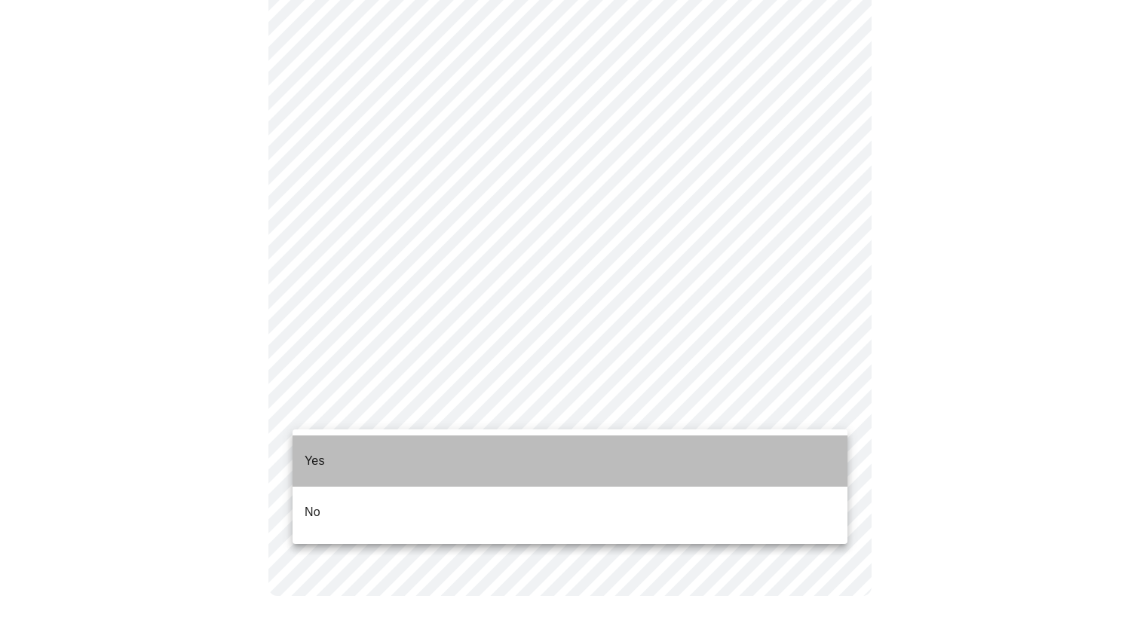
click at [338, 464] on li "Yes" at bounding box center [569, 461] width 555 height 51
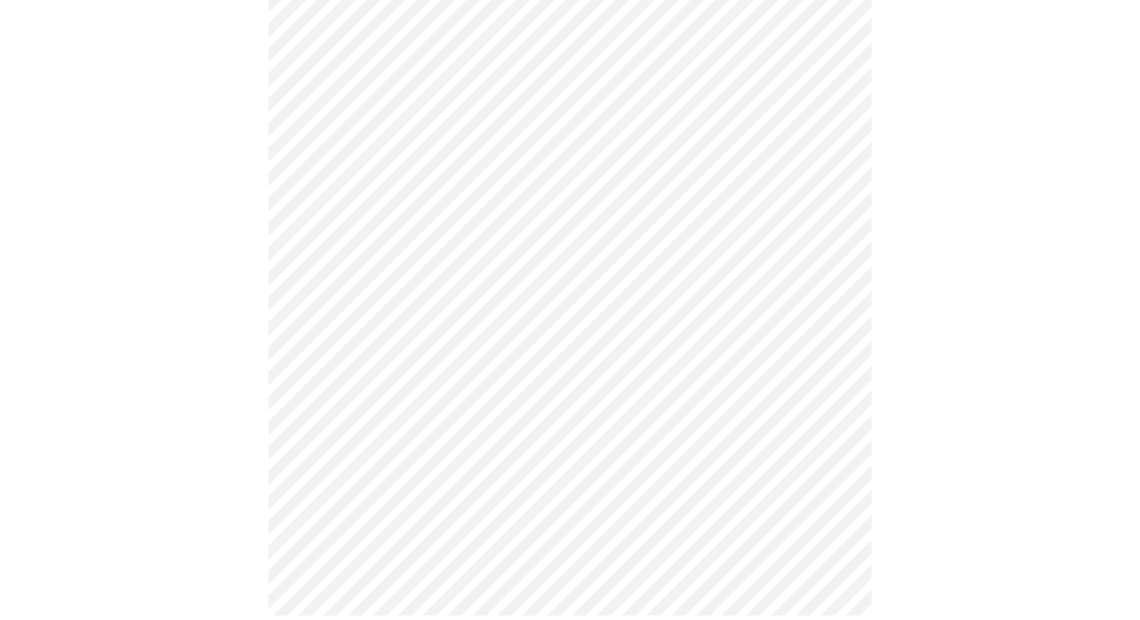
scroll to position [0, 0]
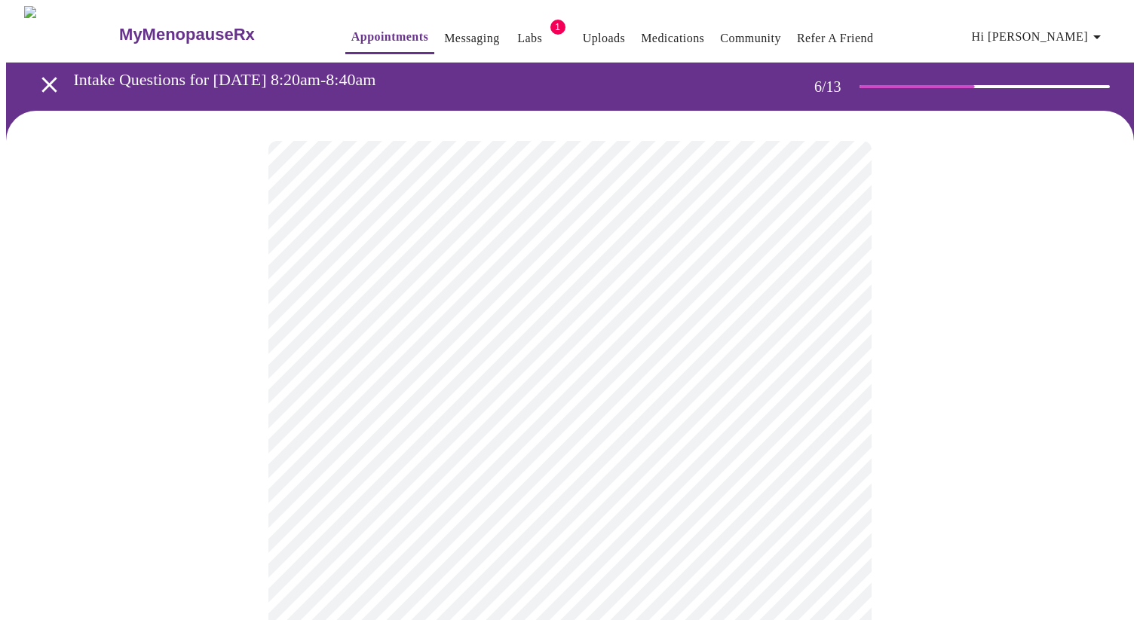
click at [203, 418] on div at bounding box center [570, 456] width 1128 height 691
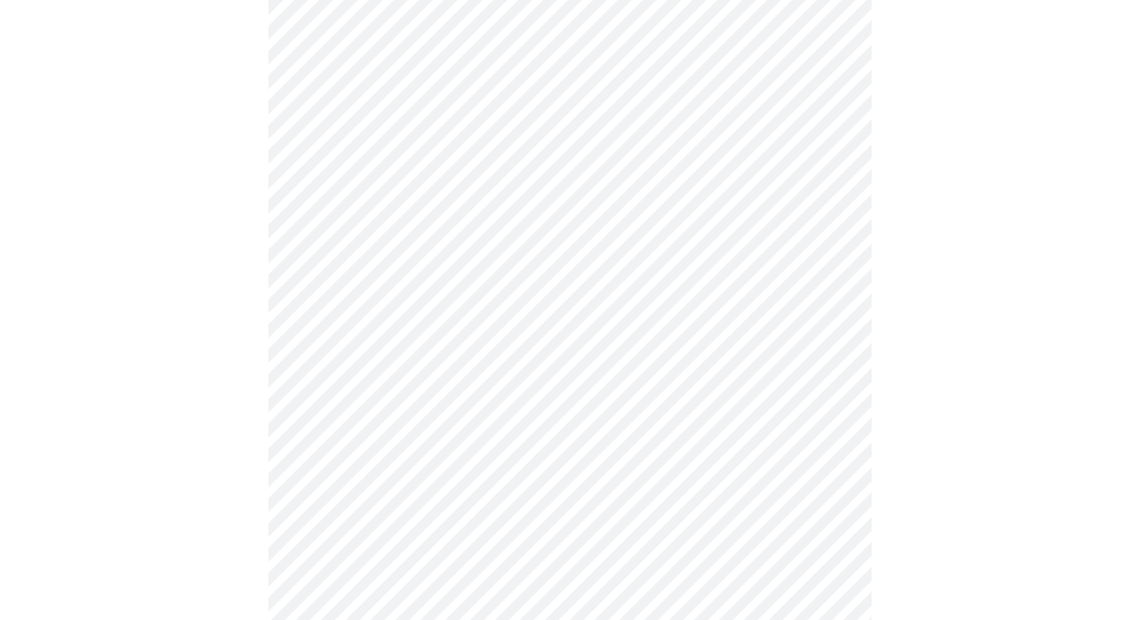
scroll to position [4021, 0]
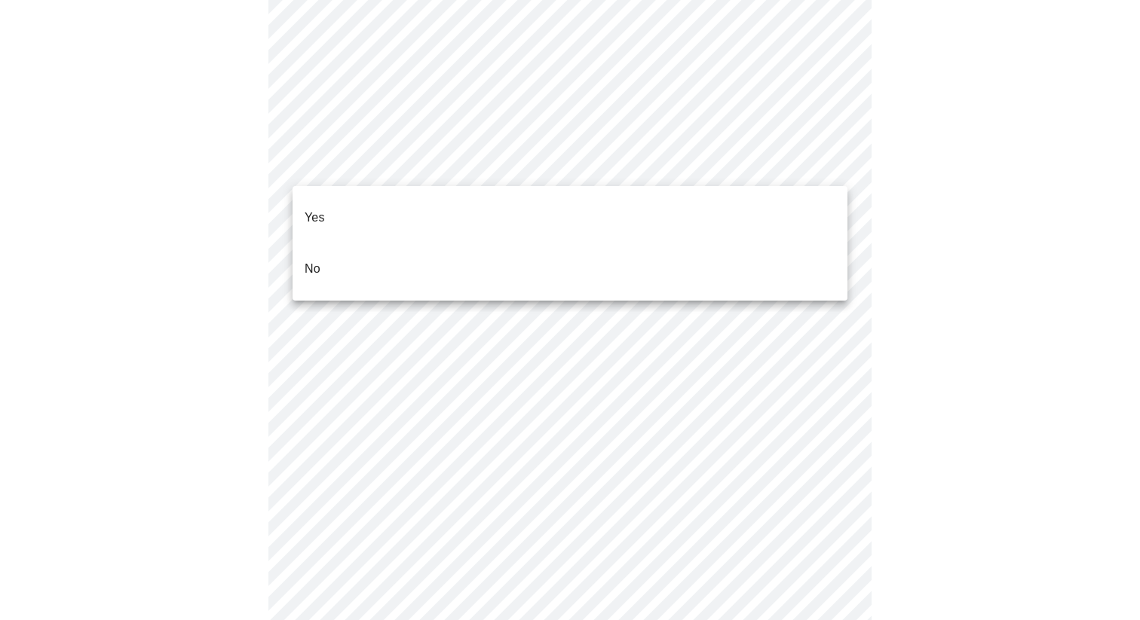
click at [345, 260] on li "No" at bounding box center [569, 268] width 555 height 51
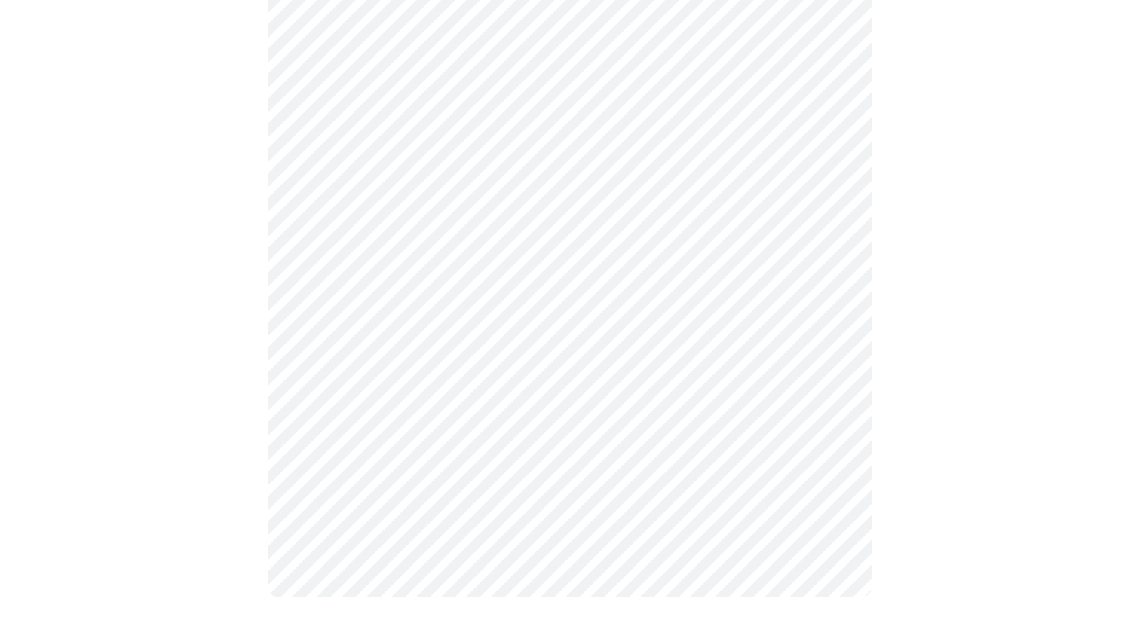
scroll to position [0, 0]
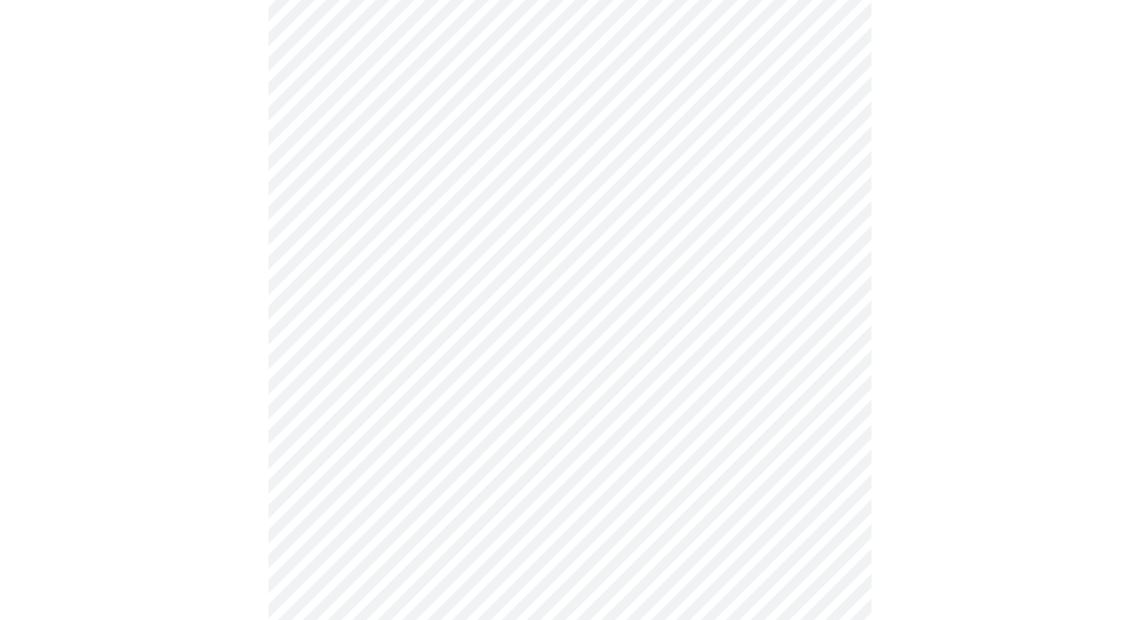
scroll to position [213, 0]
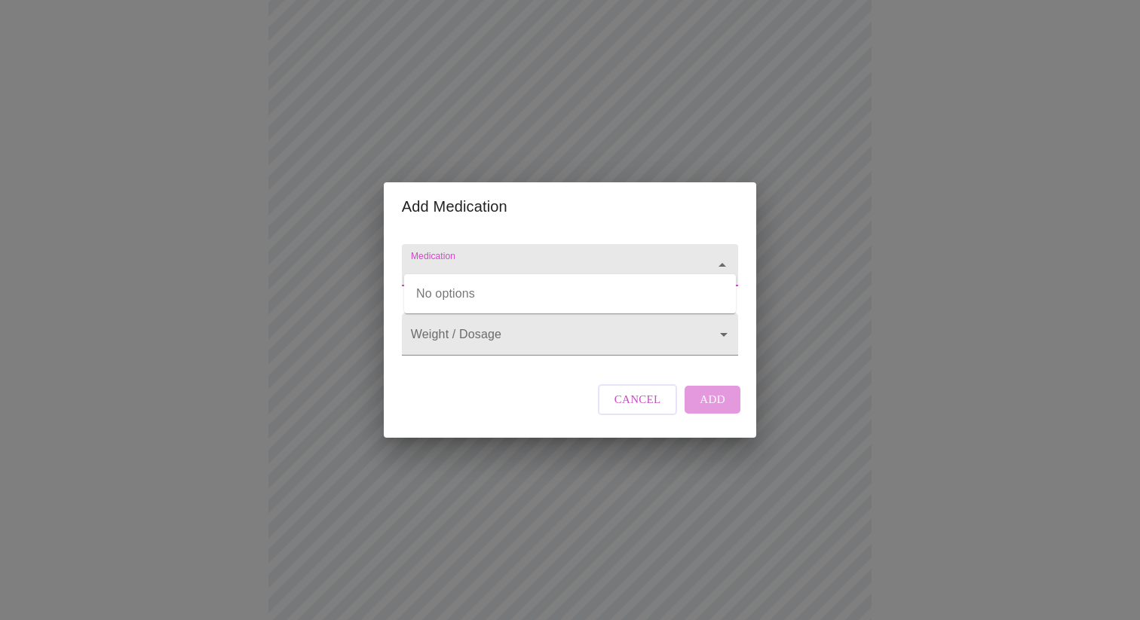
click at [462, 259] on input "Medication" at bounding box center [548, 273] width 281 height 28
type input "Zoloft"
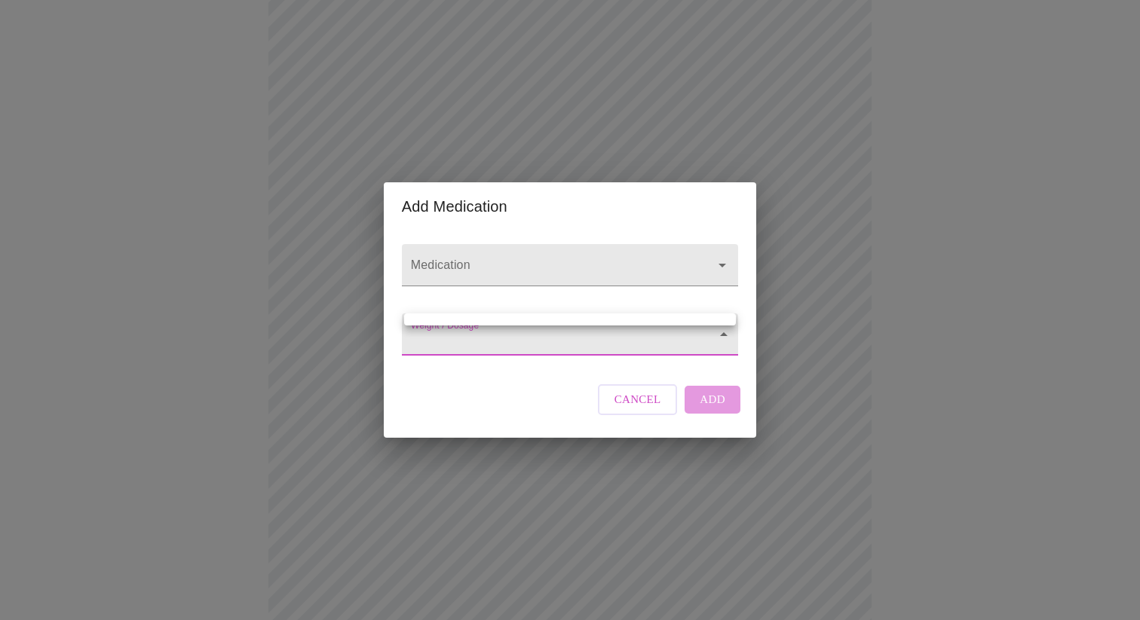
click at [461, 330] on body "MyMenopauseRx Appointments Messaging Labs 1 Uploads Medications Community Refer…" at bounding box center [570, 402] width 1128 height 1219
click at [461, 336] on div at bounding box center [570, 310] width 1140 height 620
click at [461, 336] on body "MyMenopauseRx Appointments Messaging Labs 1 Uploads Medications Community Refer…" at bounding box center [570, 402] width 1128 height 1219
click at [461, 336] on div at bounding box center [570, 310] width 1140 height 620
click at [726, 256] on icon "Open" at bounding box center [722, 265] width 18 height 18
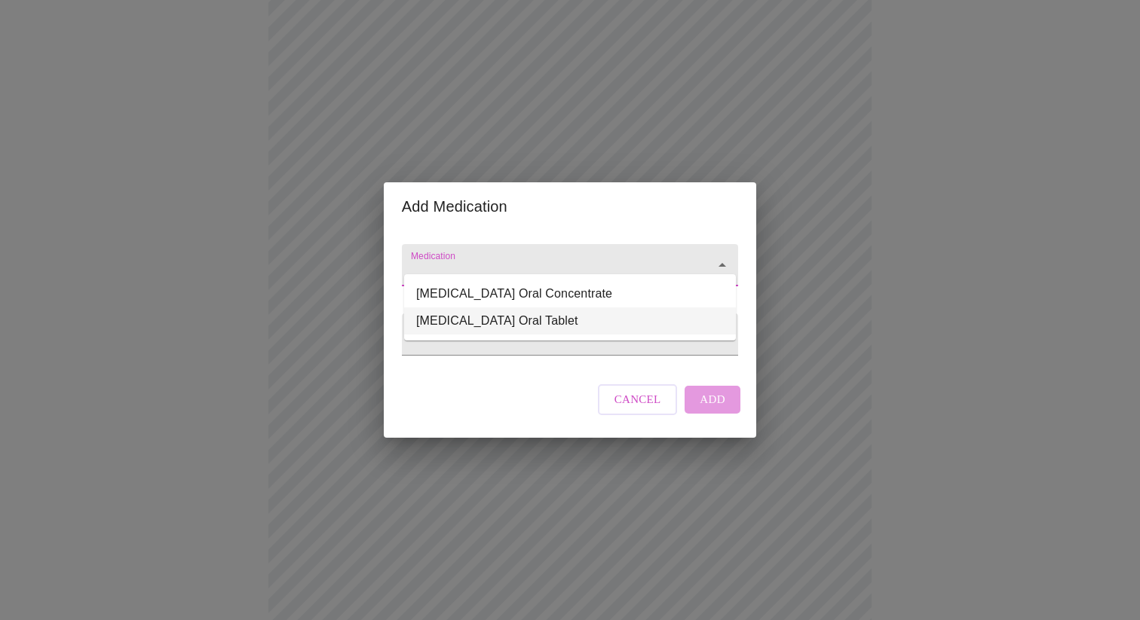
click at [588, 325] on li "Zoloft Oral Tablet" at bounding box center [570, 321] width 332 height 27
type input "Zoloft Oral Tablet"
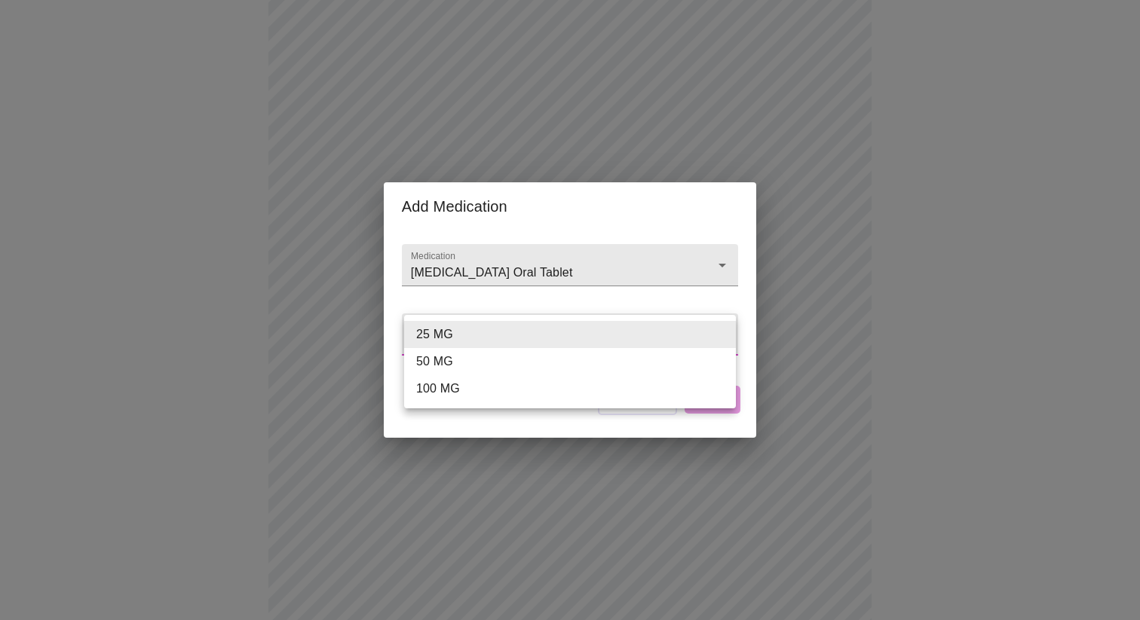
click at [725, 334] on body "MyMenopauseRx Appointments Messaging Labs 1 Uploads Medications Community Refer…" at bounding box center [570, 402] width 1128 height 1219
click at [647, 333] on li "25 MG" at bounding box center [570, 334] width 332 height 27
type input "25 MG"
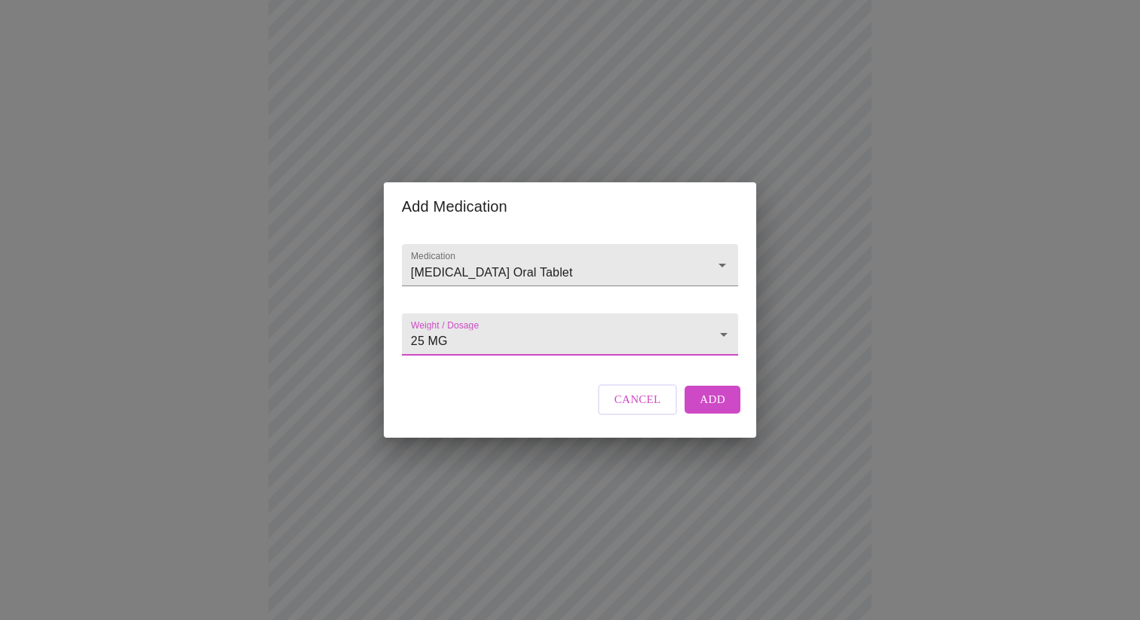
click at [719, 409] on span "Add" at bounding box center [712, 400] width 26 height 20
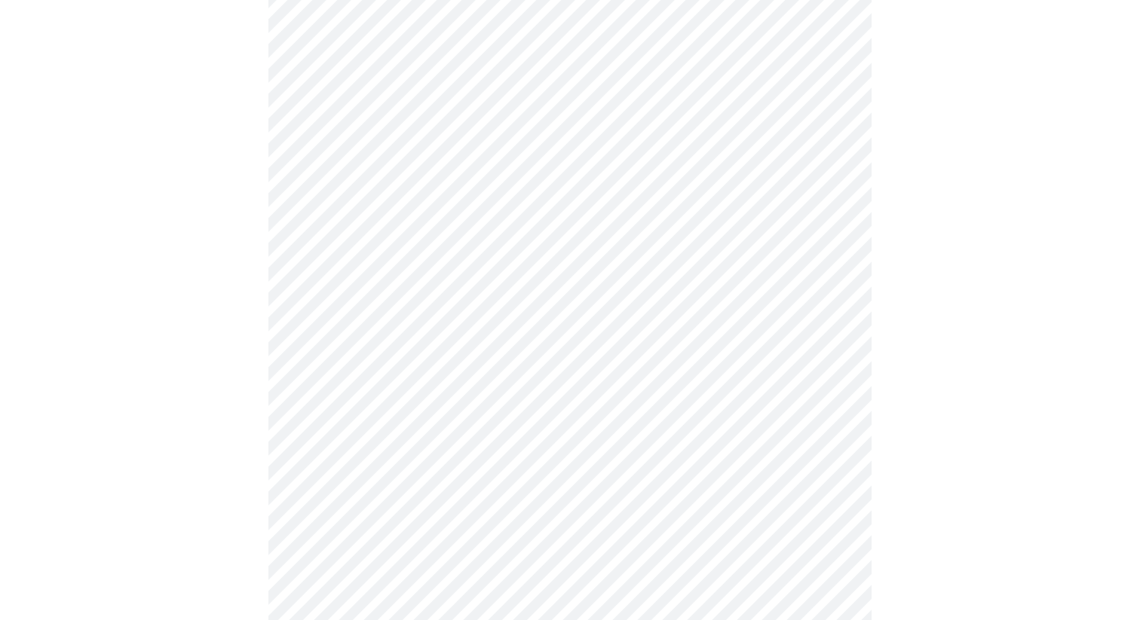
scroll to position [627, 0]
